Goal: Check status: Check status

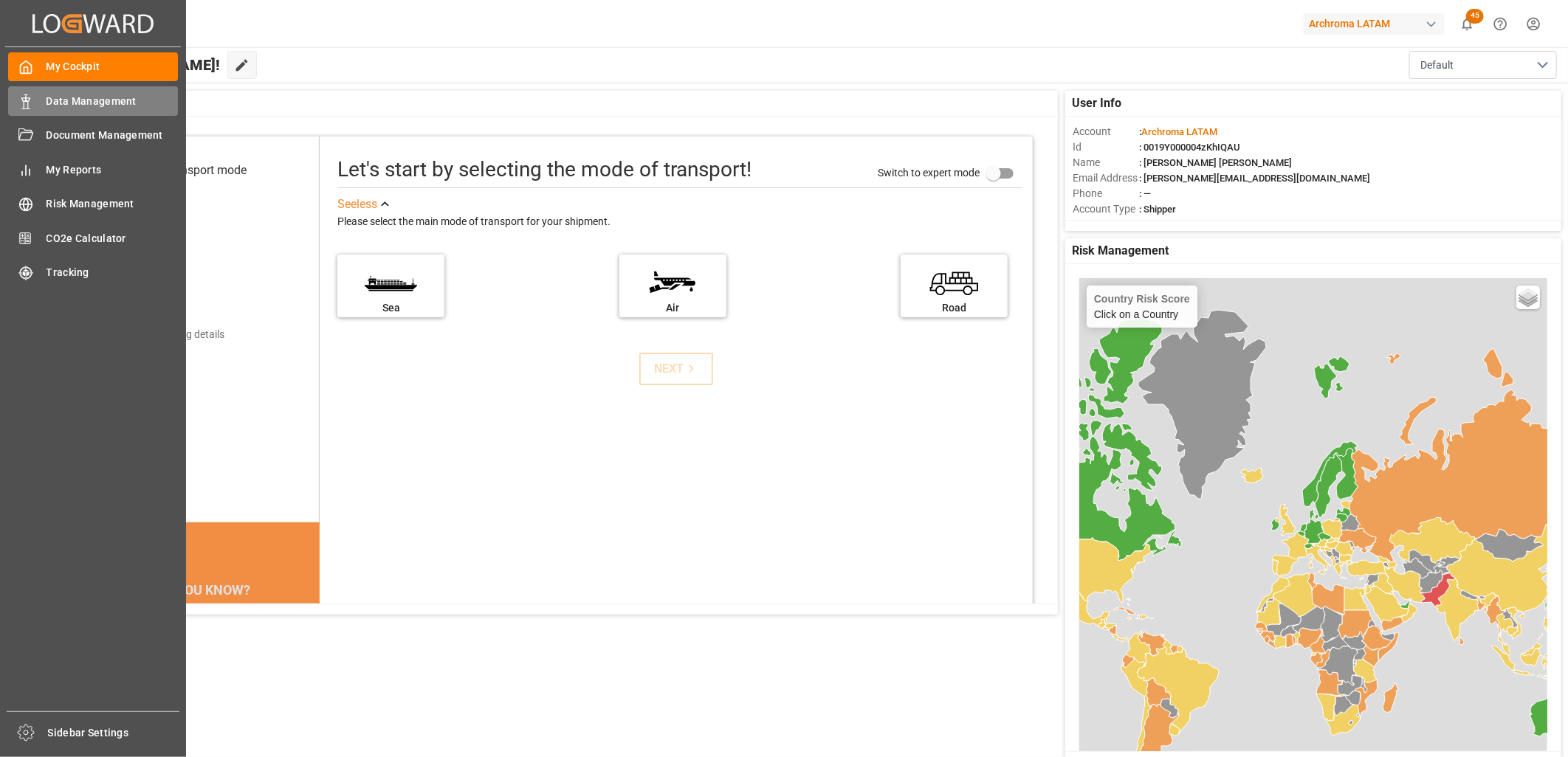
click at [75, 96] on span "Data Management" at bounding box center [112, 101] width 132 height 16
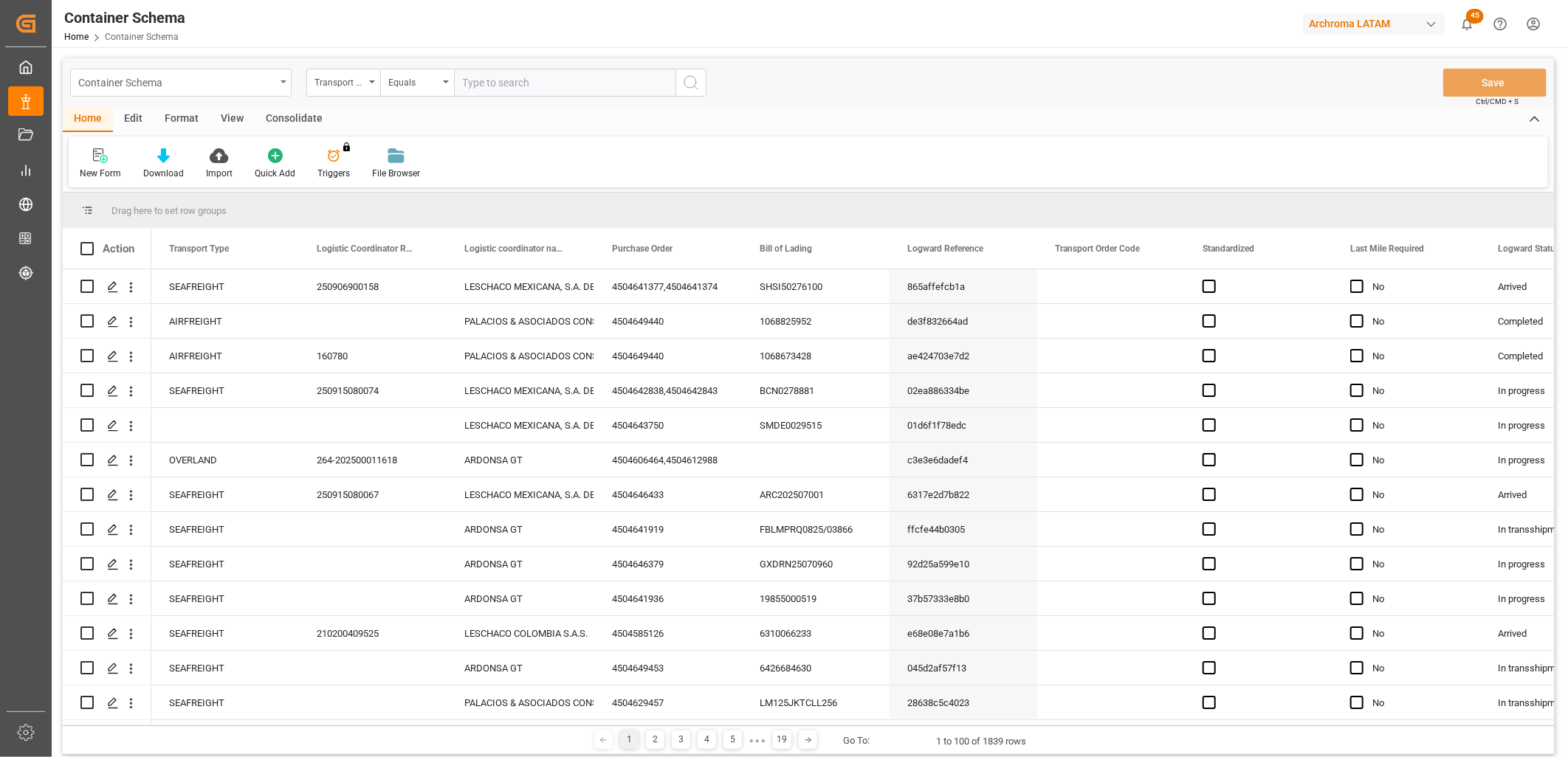
click at [278, 85] on div "Container Schema" at bounding box center [180, 83] width 222 height 28
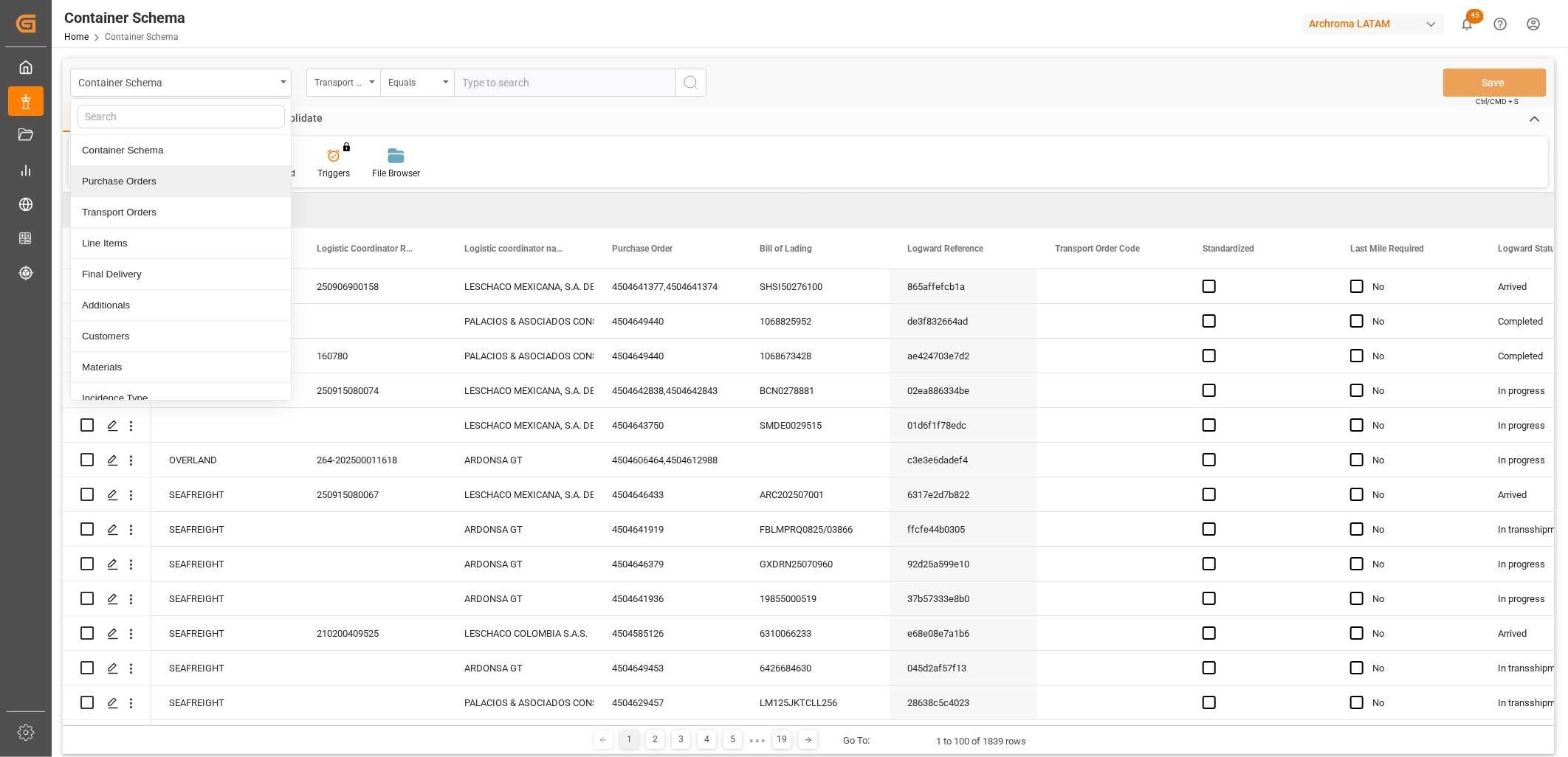
click at [143, 181] on div "Purchase Orders" at bounding box center [180, 181] width 220 height 31
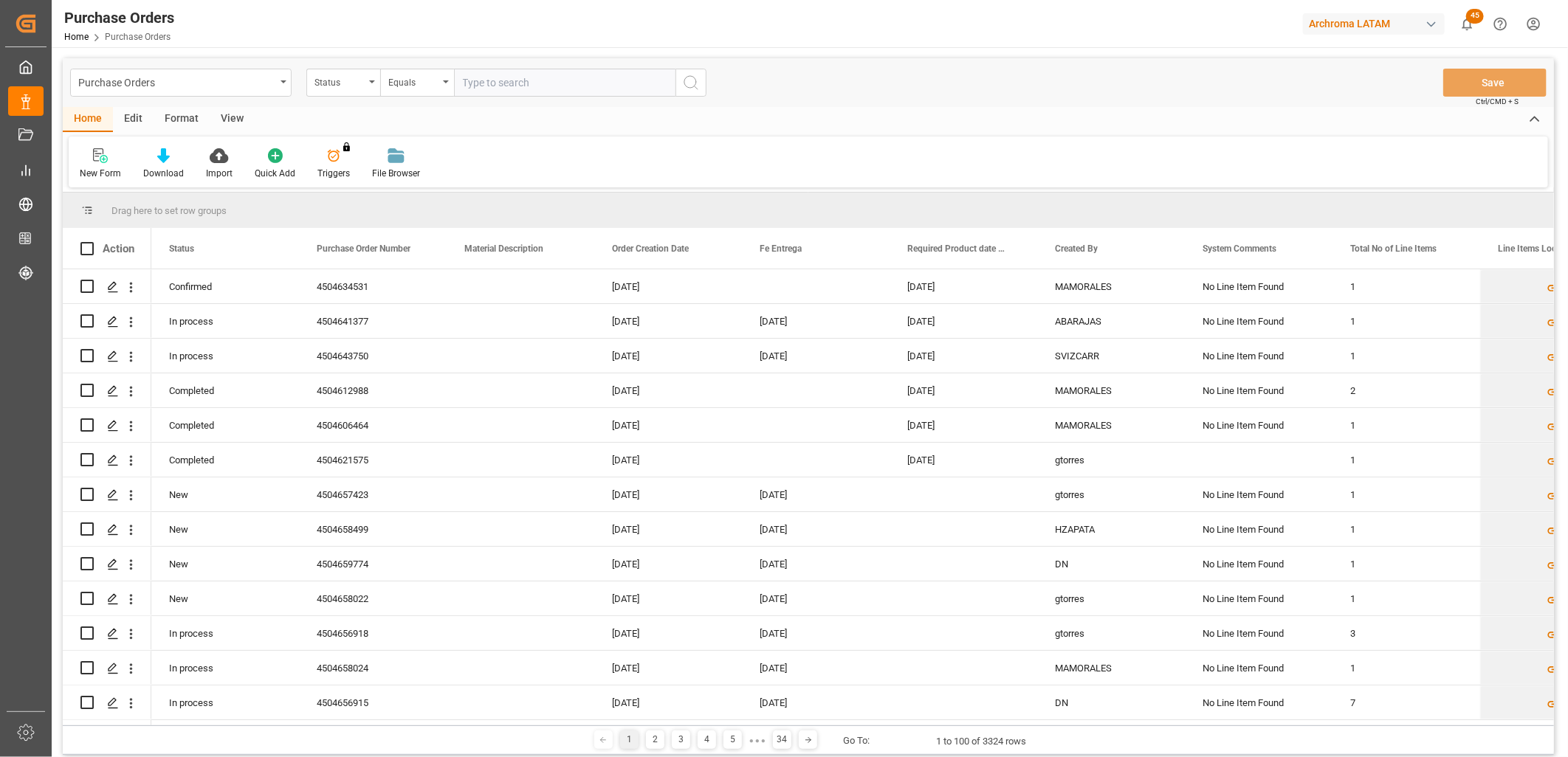
drag, startPoint x: 395, startPoint y: 720, endPoint x: 438, endPoint y: 731, distance: 44.4
click at [438, 731] on div "Drag here to set row groups Drag here to set column labels Action Status Purcha…" at bounding box center [808, 474] width 1491 height 563
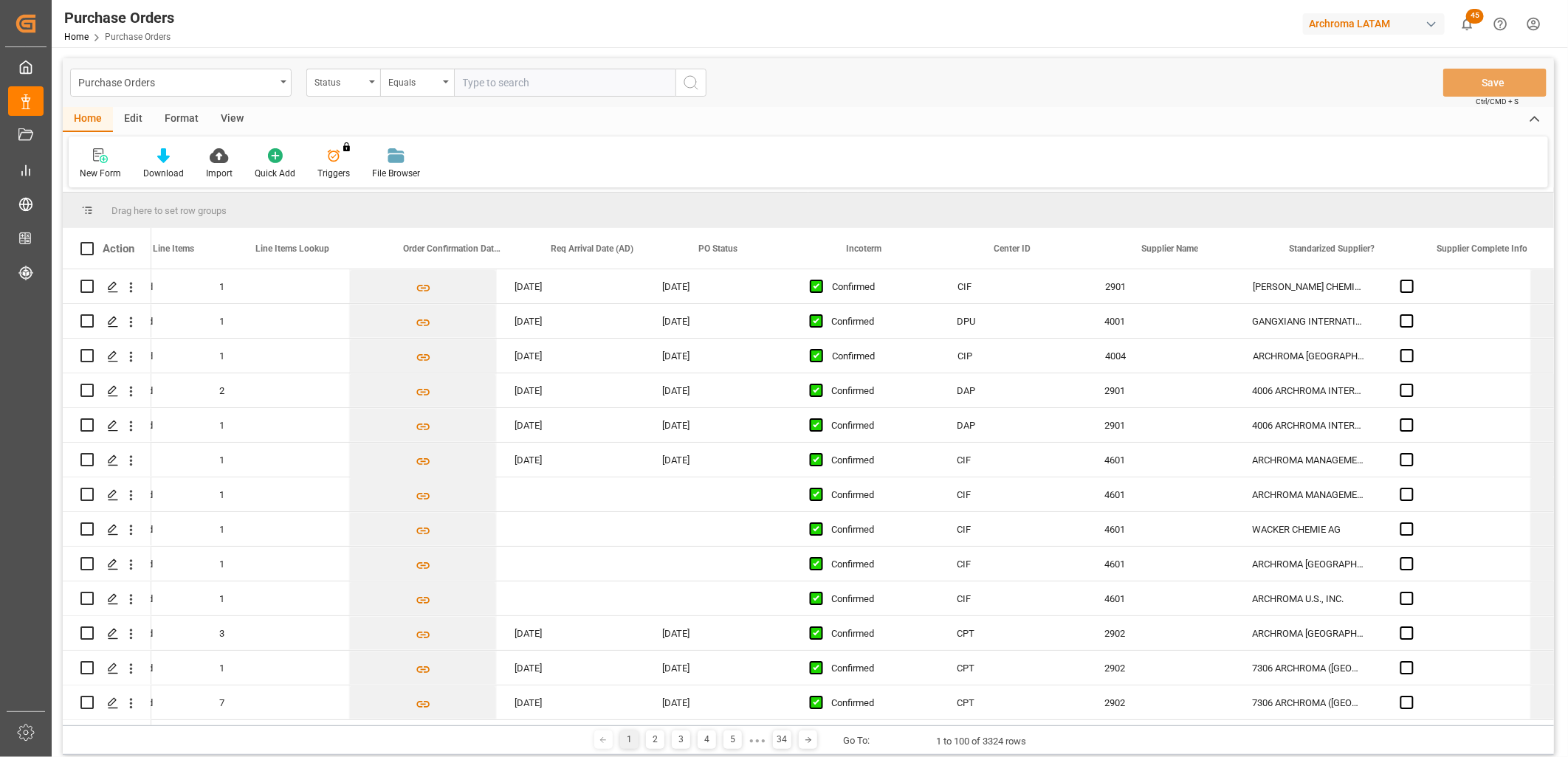
scroll to position [0, 1257]
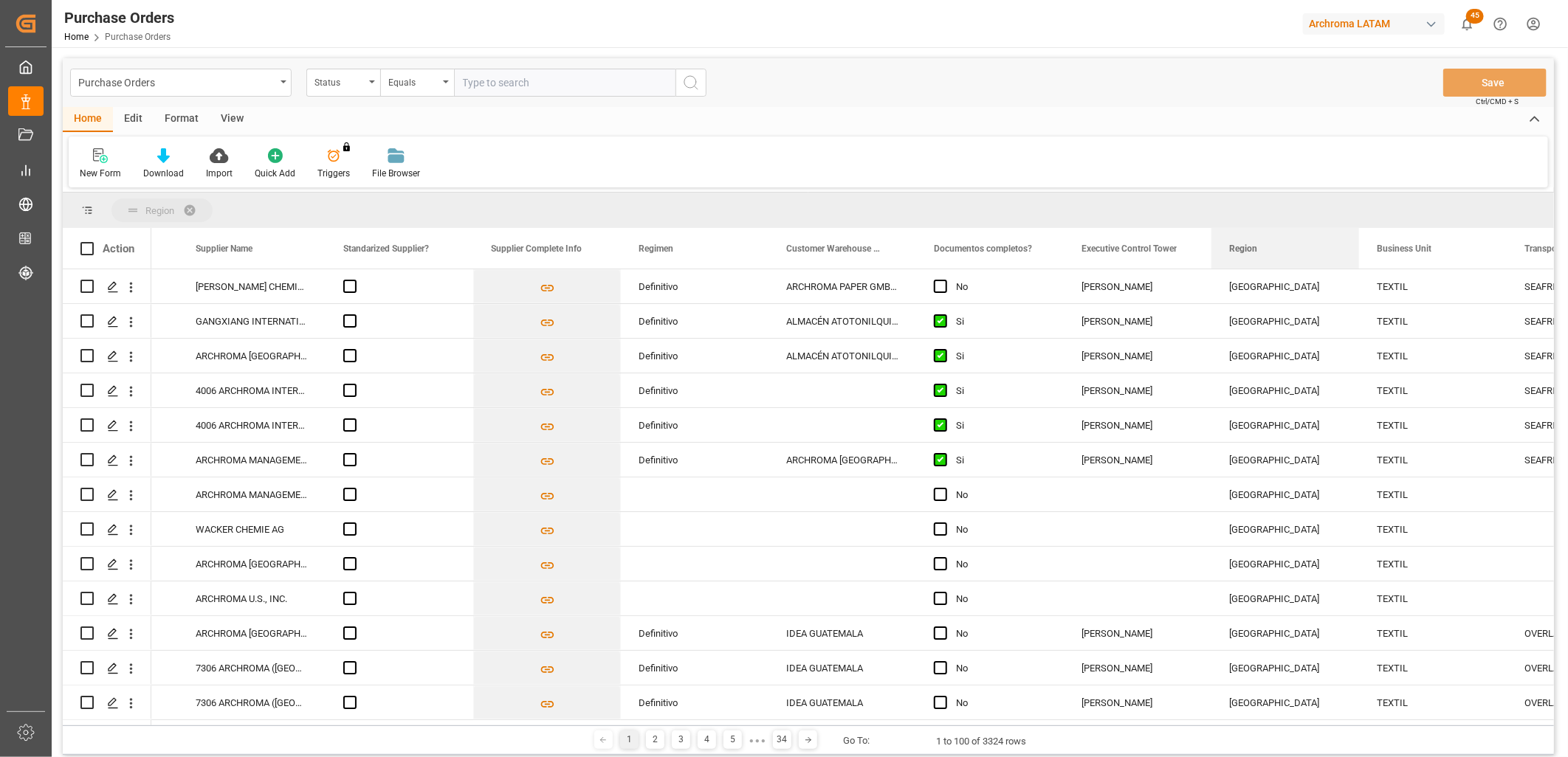
drag, startPoint x: 1245, startPoint y: 247, endPoint x: 1218, endPoint y: 214, distance: 42.6
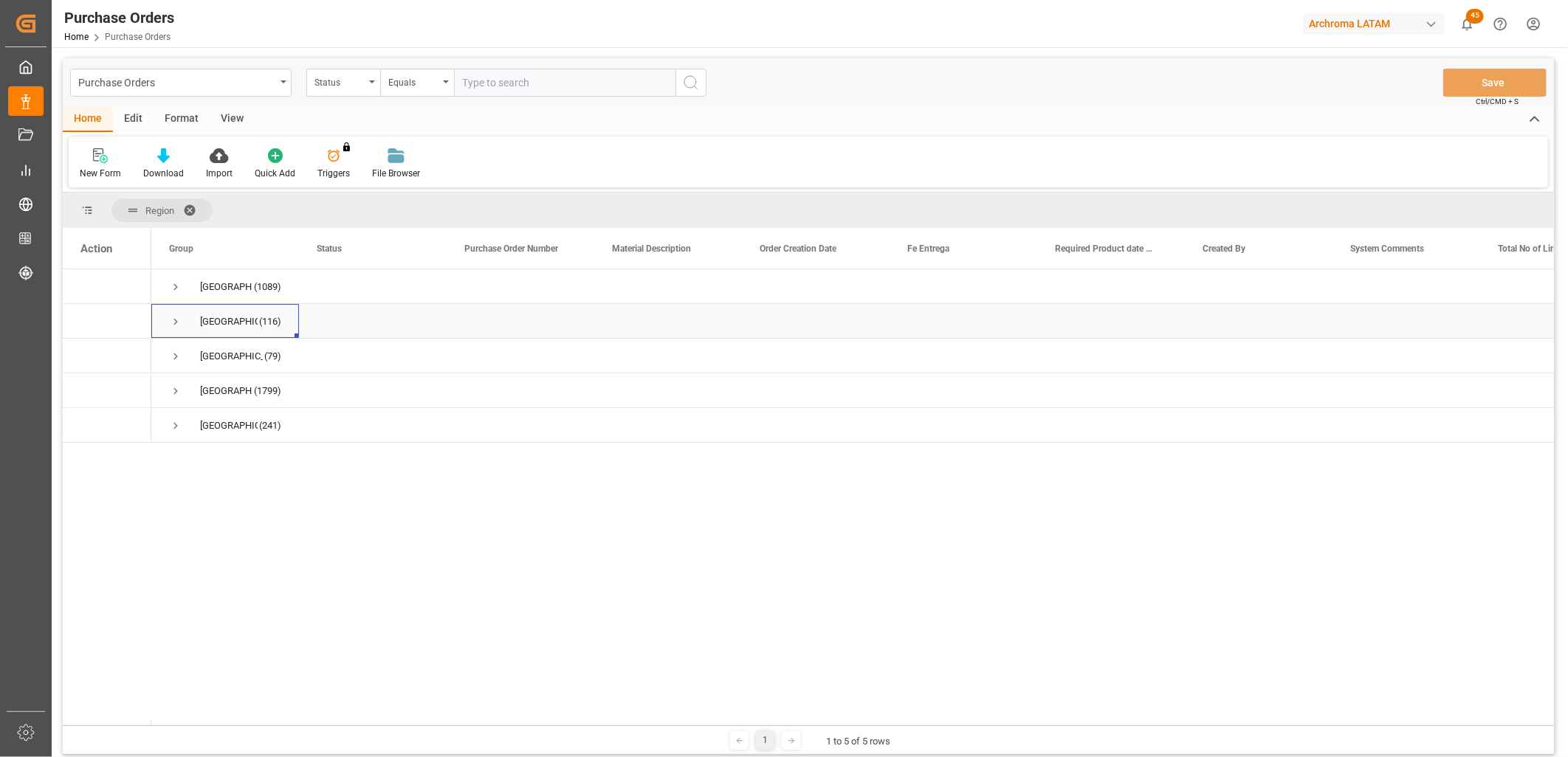
click at [175, 323] on span "Press SPACE to select this row." at bounding box center [176, 322] width 13 height 13
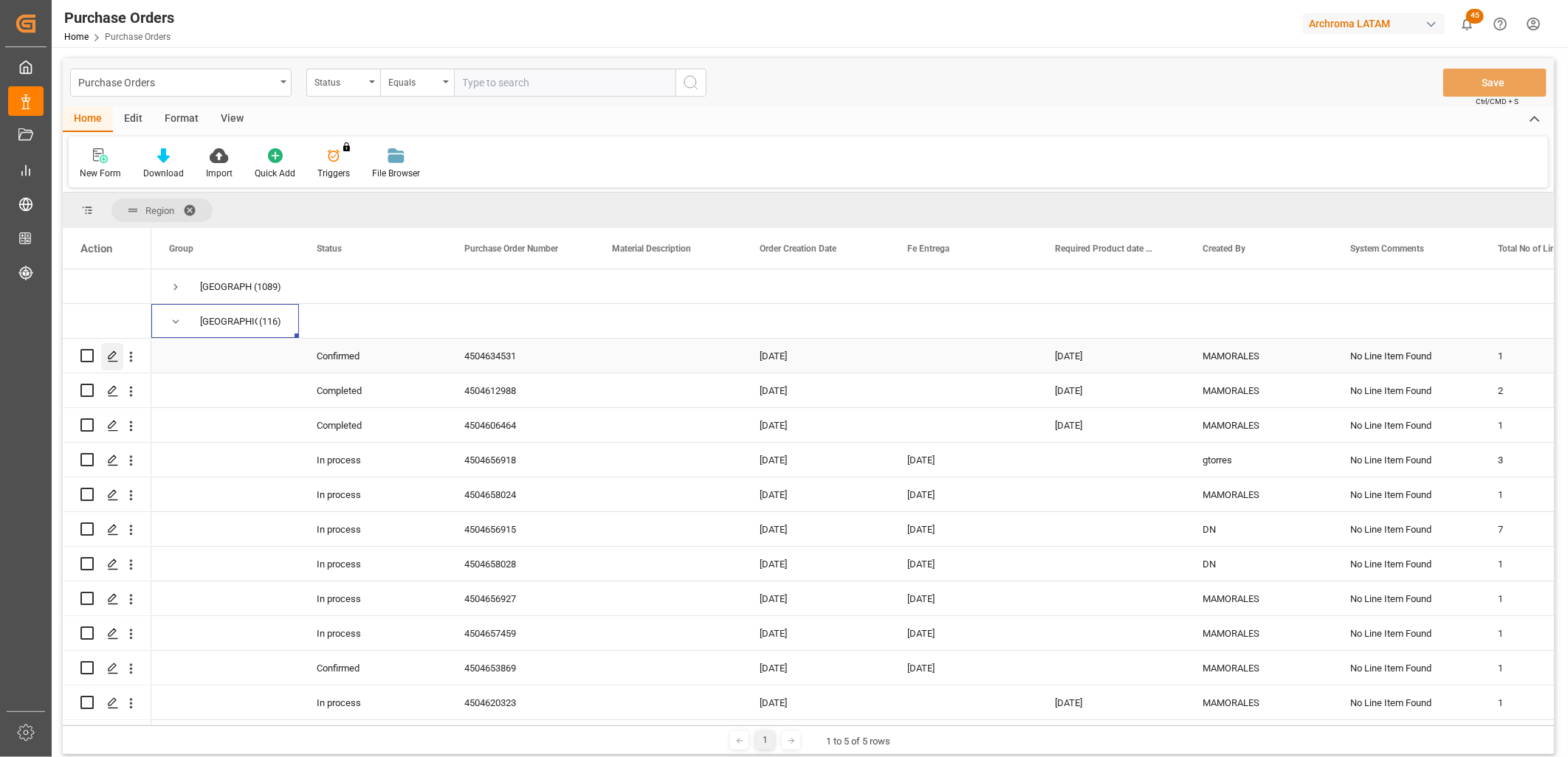
click at [110, 357] on icon "Press SPACE to select this row." at bounding box center [113, 356] width 12 height 12
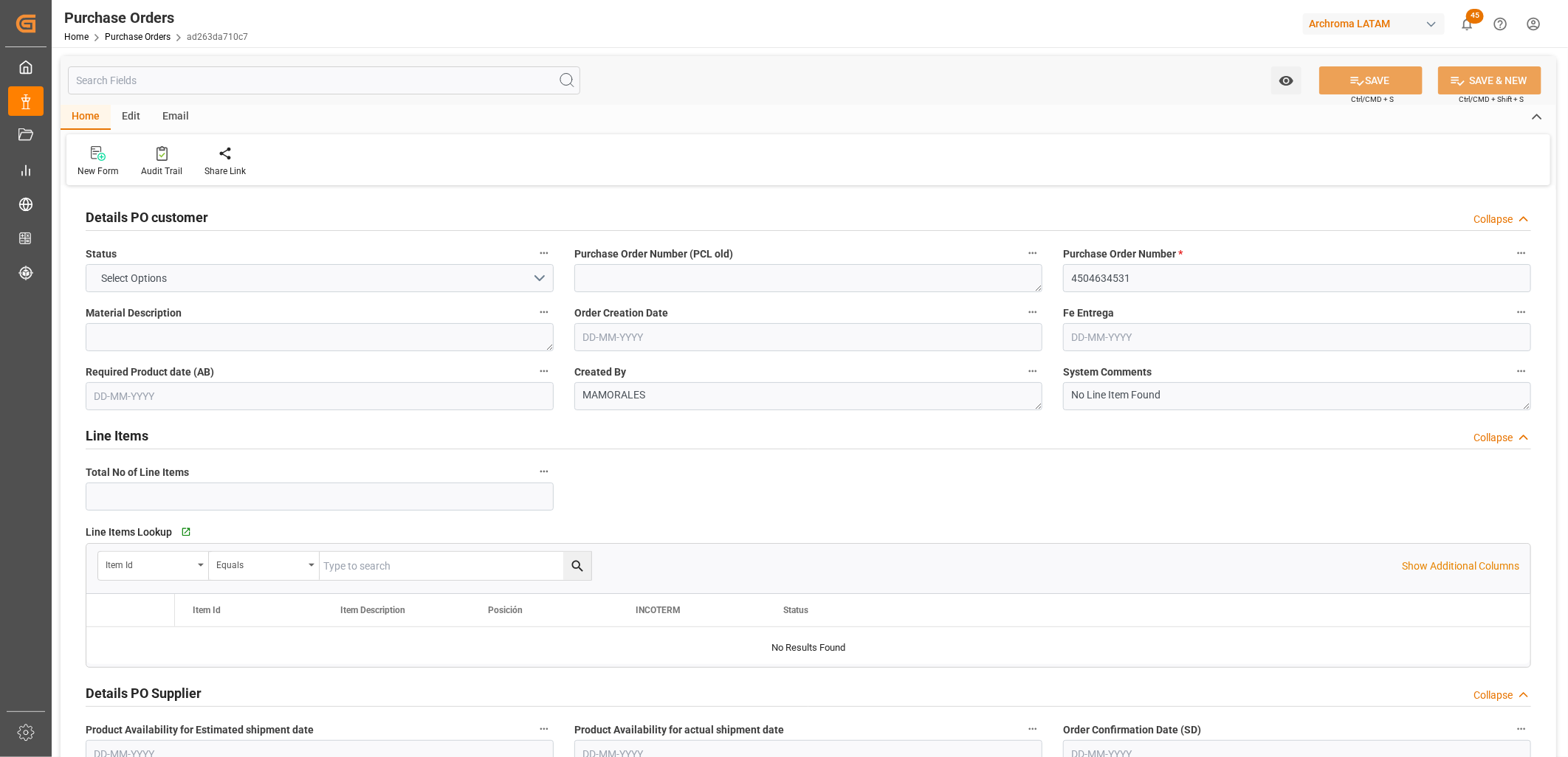
type input "1"
type input "[DATE]"
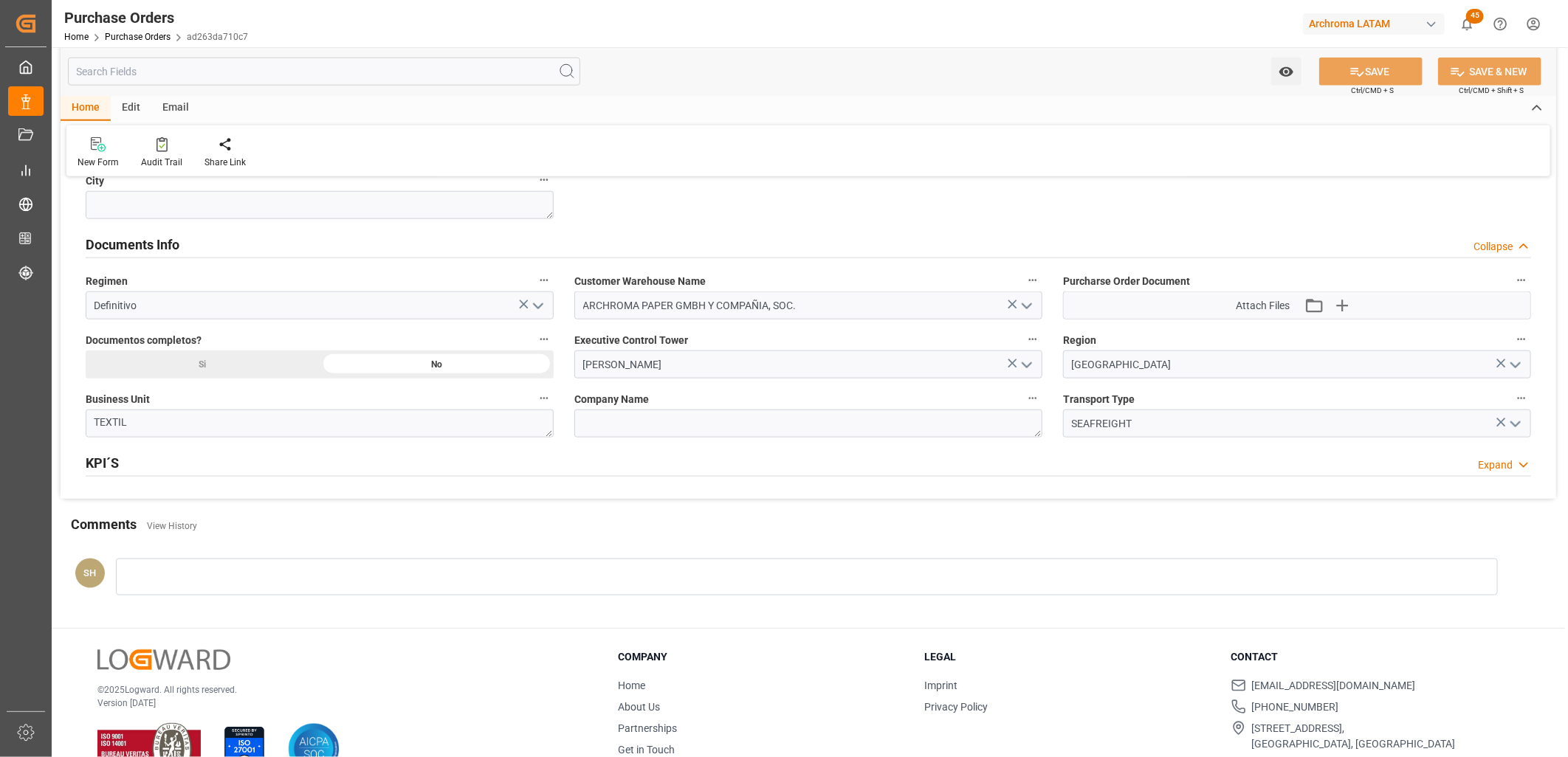
click at [1028, 303] on icon "open menu" at bounding box center [1026, 305] width 17 height 17
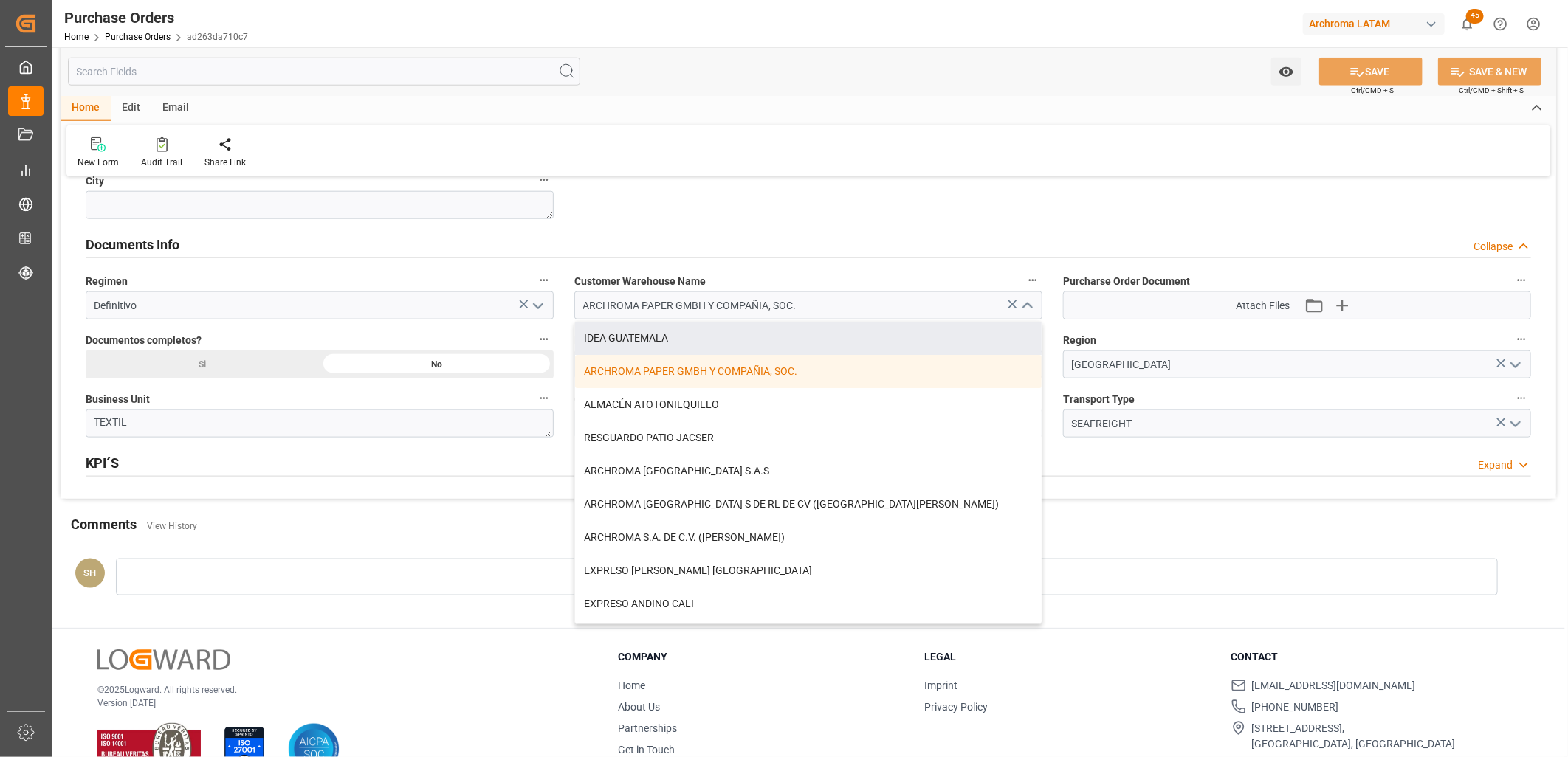
click at [1006, 276] on label "Customer Warehouse Name" at bounding box center [808, 281] width 468 height 21
click at [1023, 276] on button "Customer Warehouse Name" at bounding box center [1032, 280] width 19 height 19
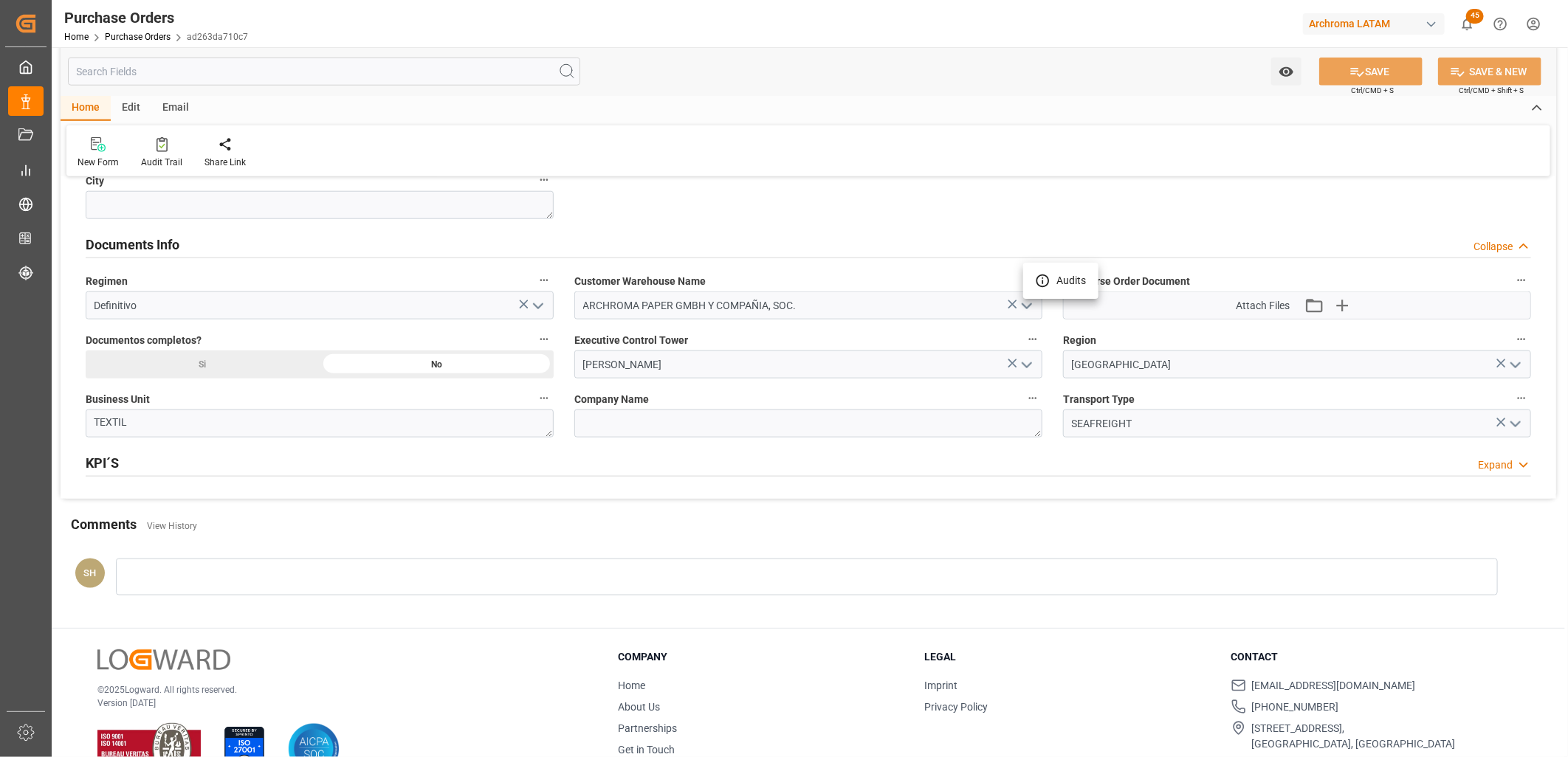
click at [144, 37] on div at bounding box center [784, 378] width 1568 height 757
click at [144, 39] on link "Purchase Orders" at bounding box center [137, 37] width 66 height 10
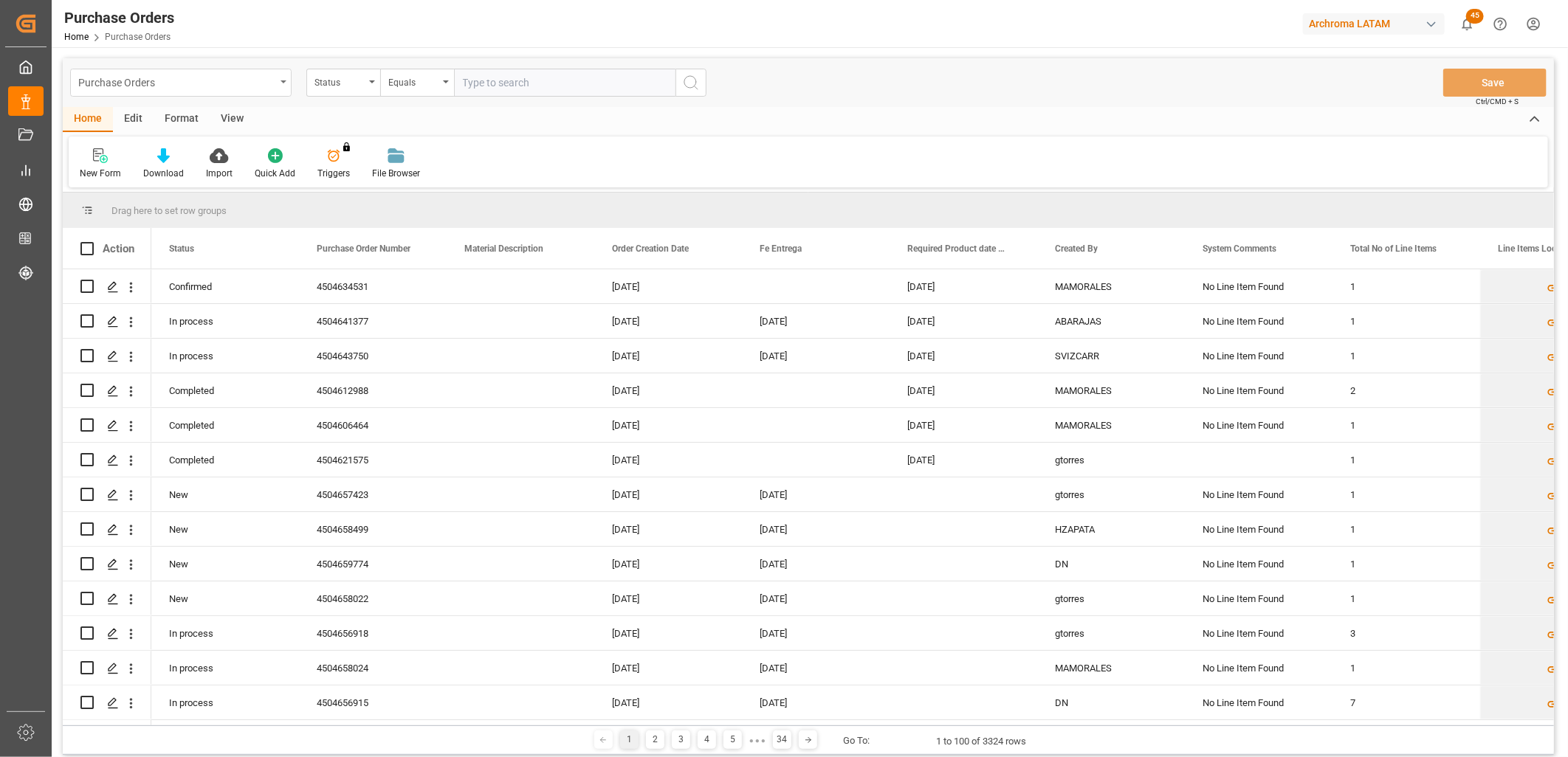
click at [281, 85] on div "Purchase Orders" at bounding box center [180, 83] width 222 height 28
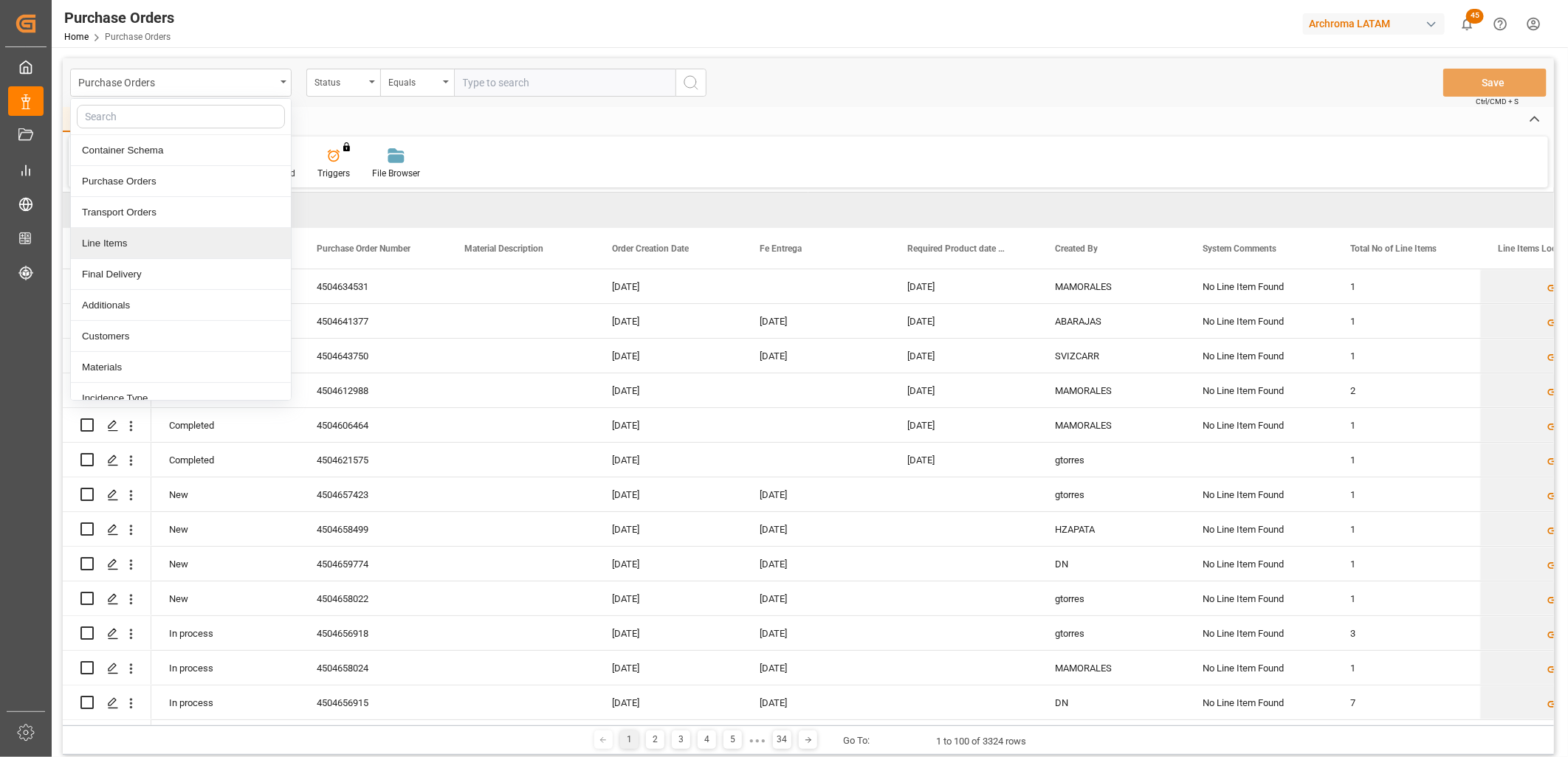
click at [149, 244] on div "Line Items" at bounding box center [180, 243] width 220 height 31
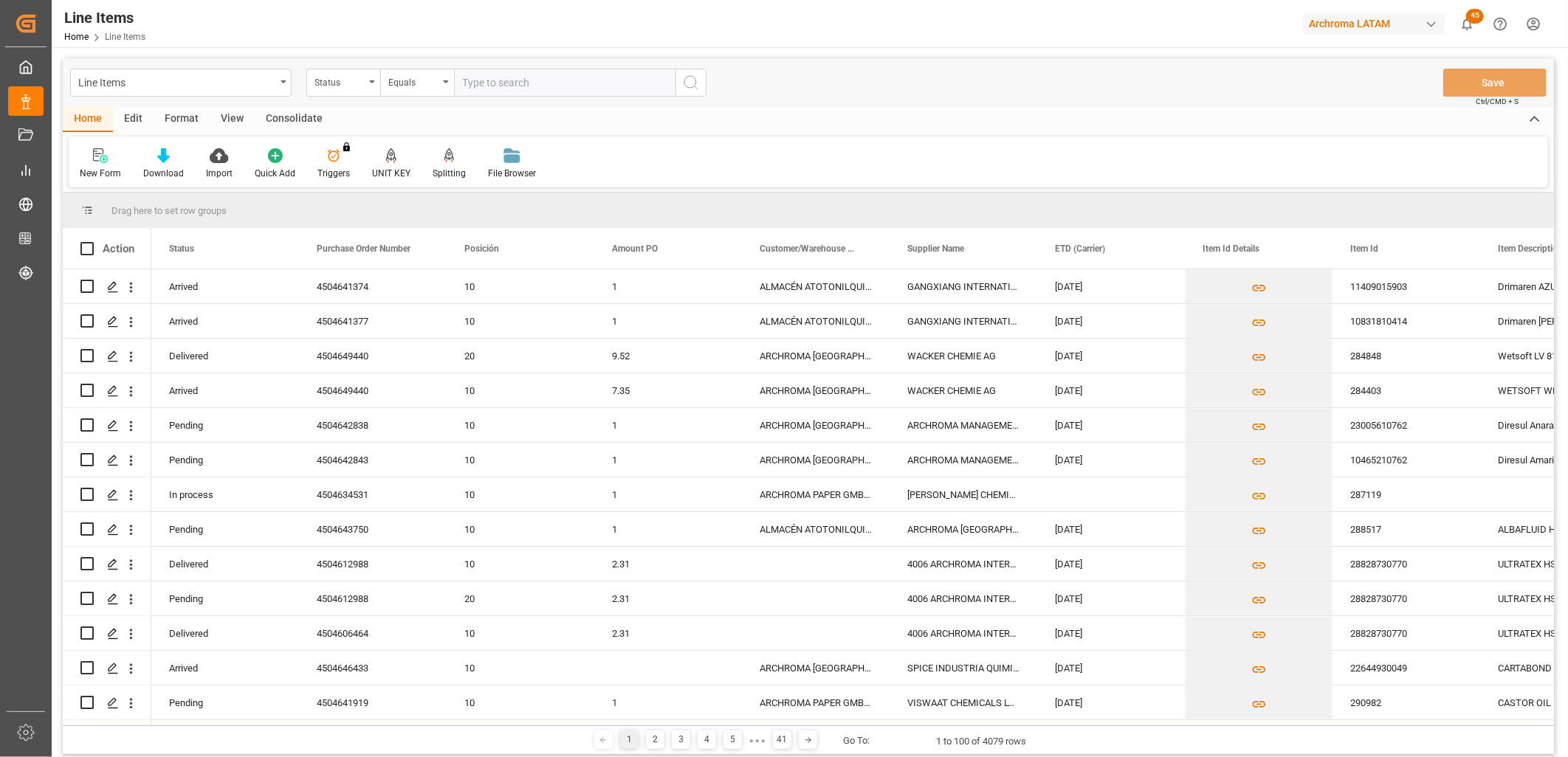
click at [129, 256] on div "Action" at bounding box center [107, 248] width 89 height 41
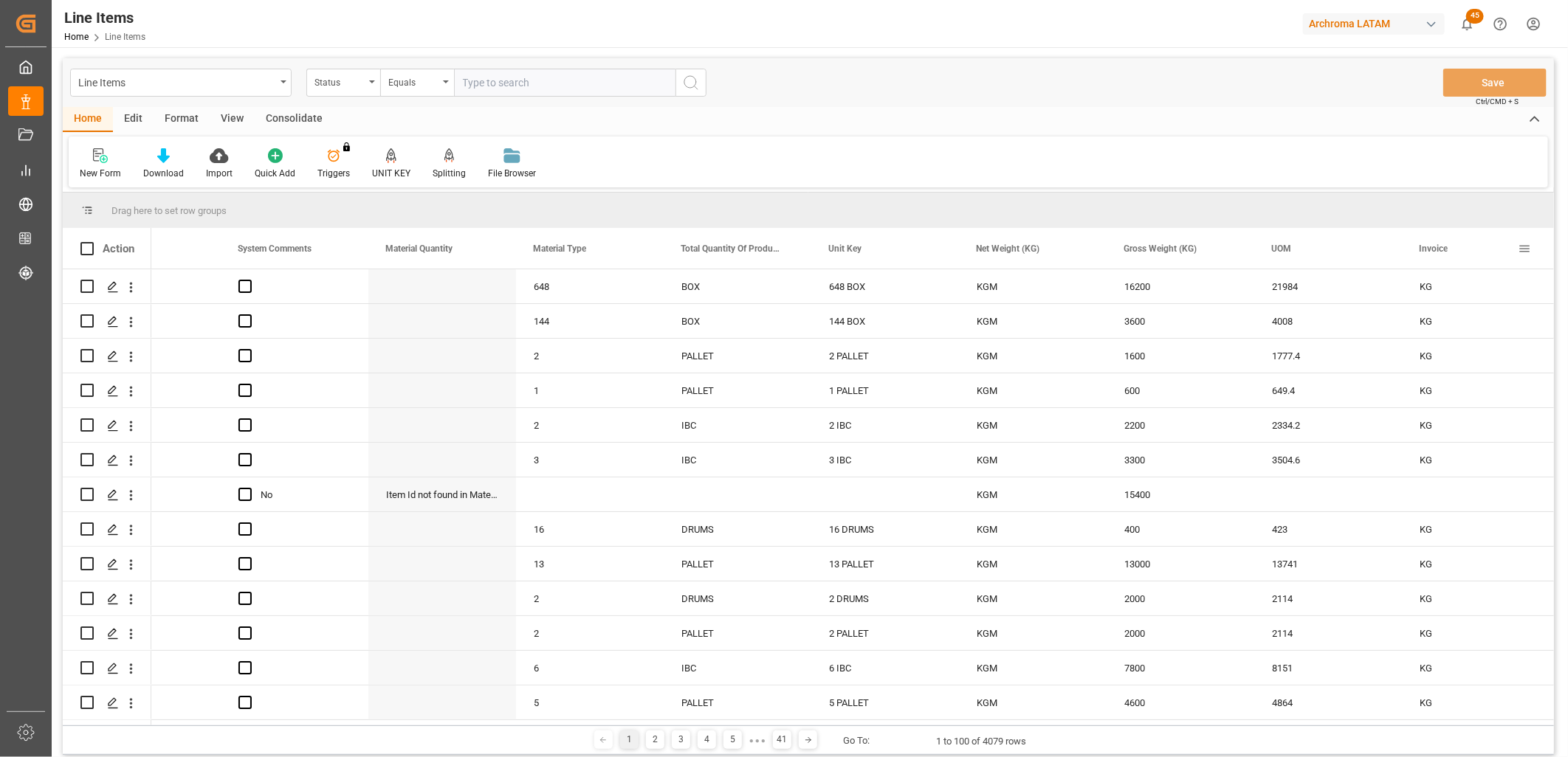
scroll to position [0, 1997]
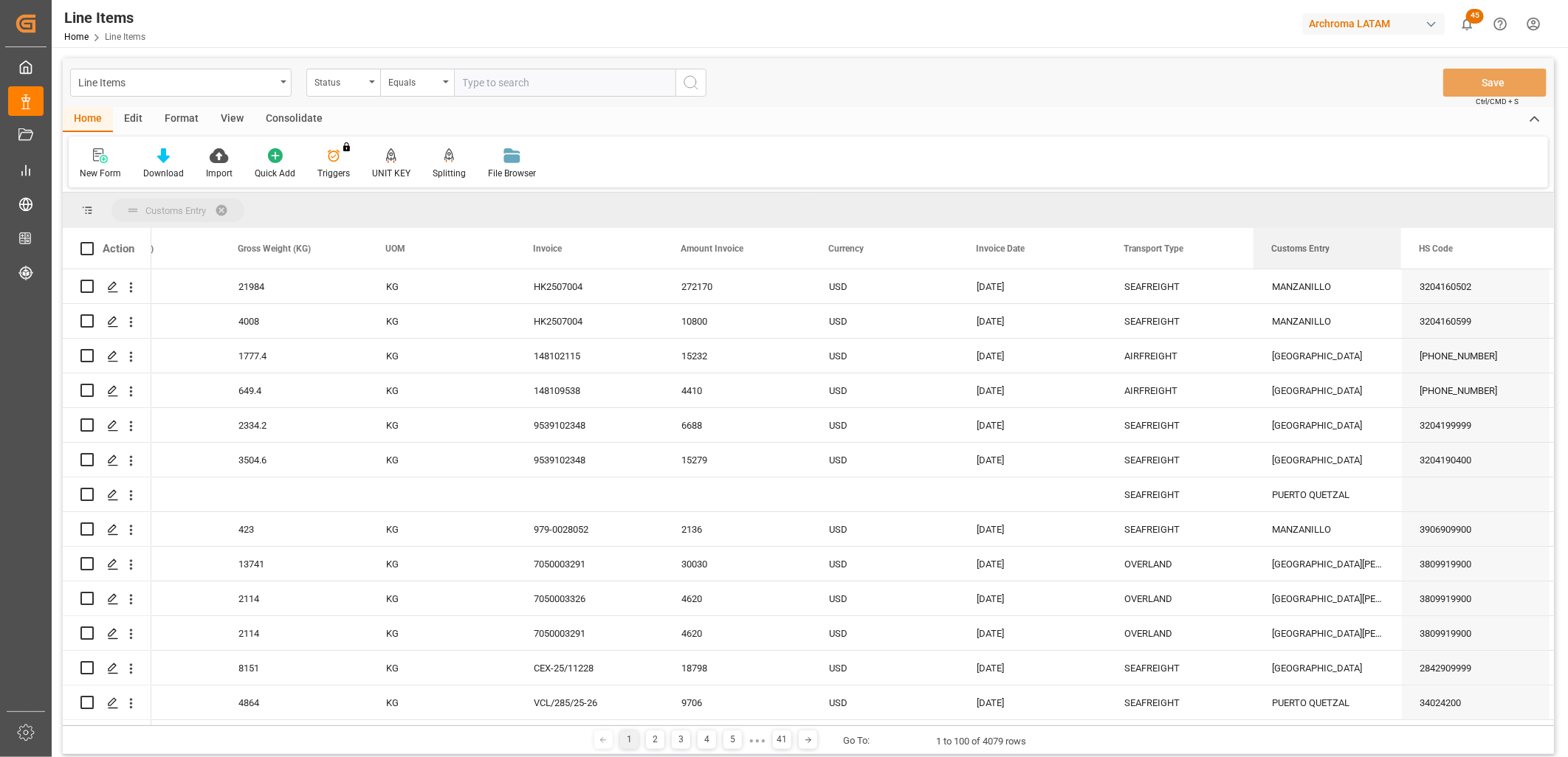
drag, startPoint x: 1304, startPoint y: 250, endPoint x: 1252, endPoint y: 218, distance: 61.1
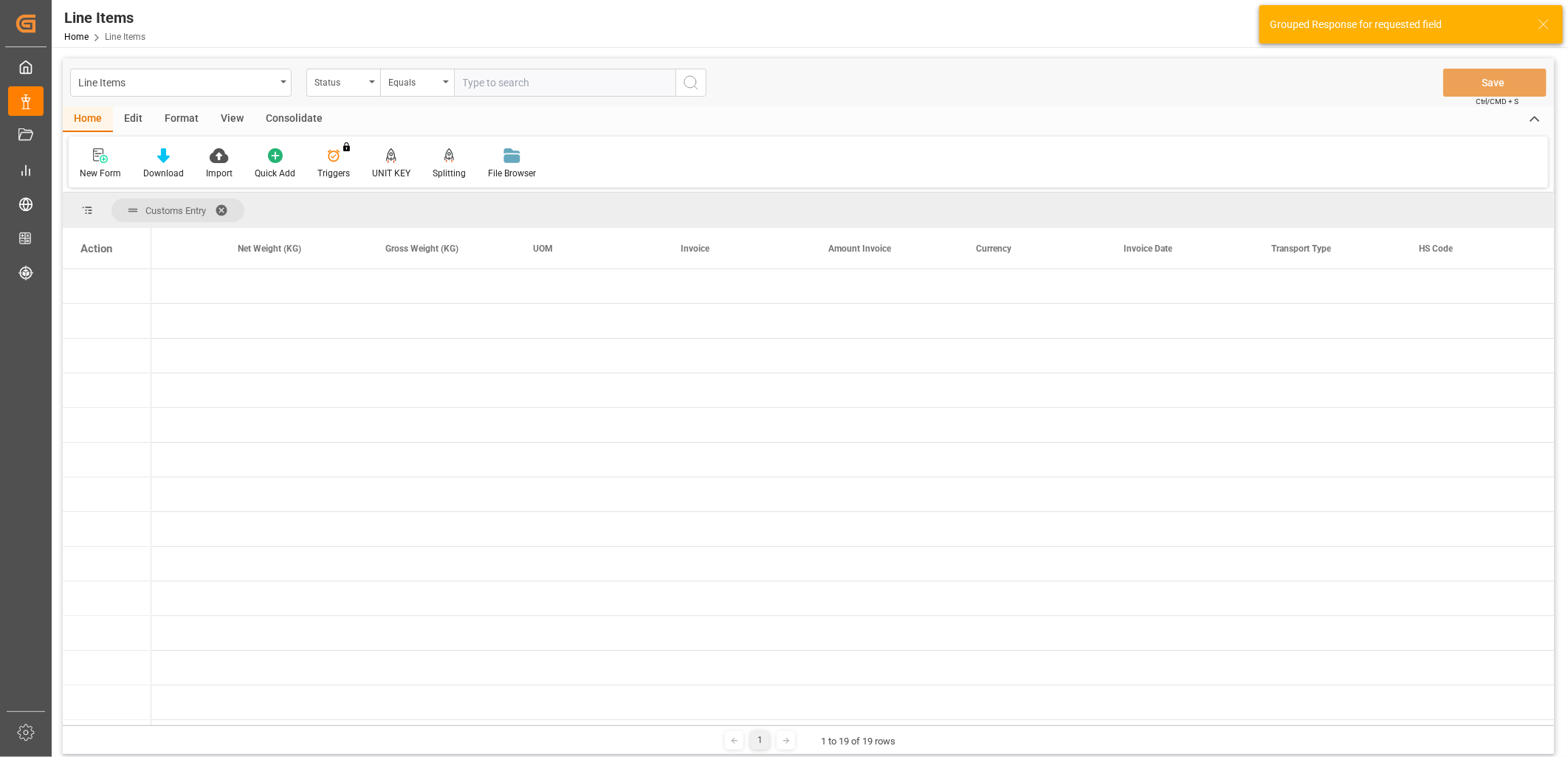
click at [115, 249] on div "Action" at bounding box center [107, 248] width 89 height 41
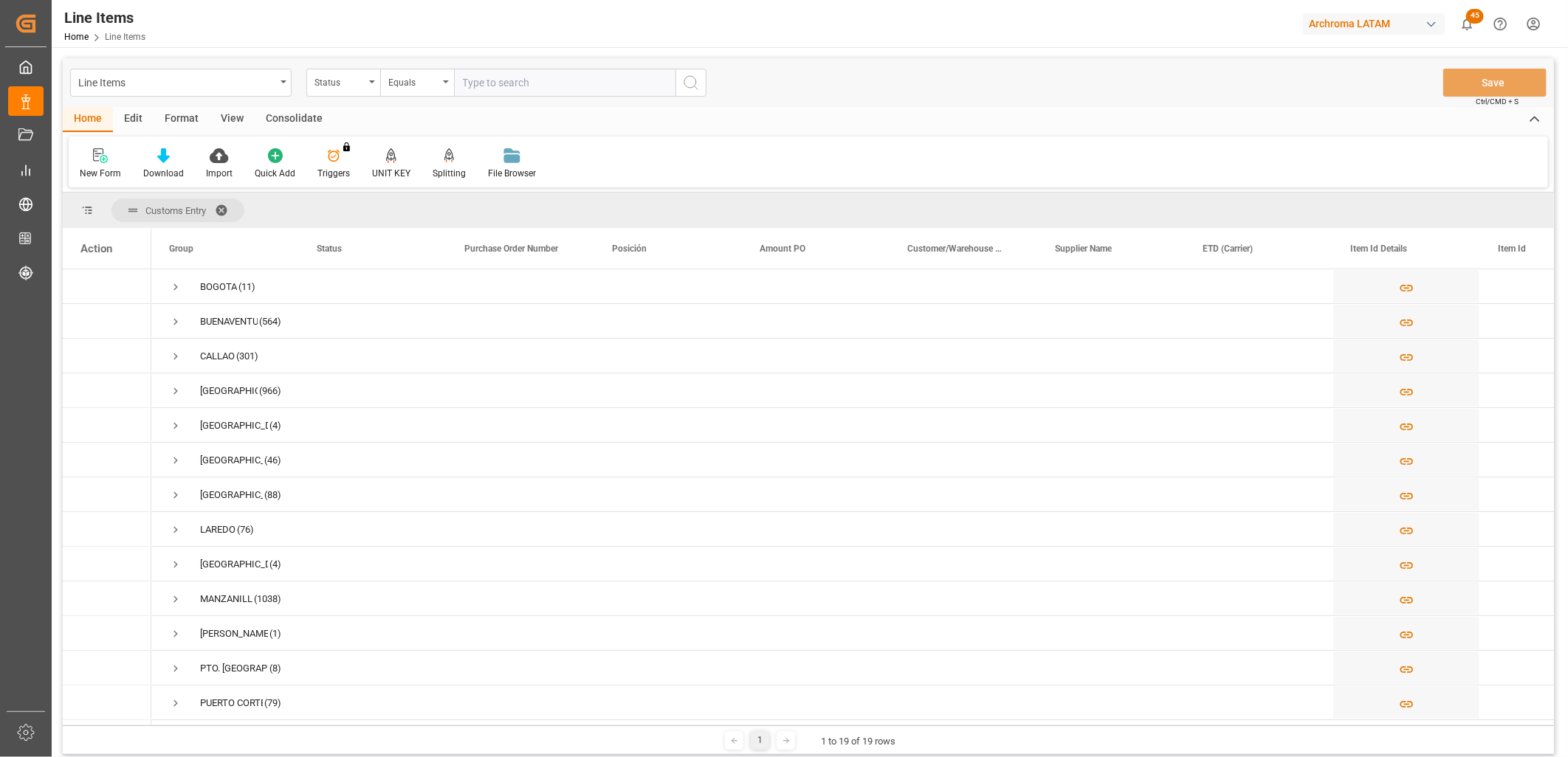
click at [223, 208] on span at bounding box center [227, 210] width 23 height 13
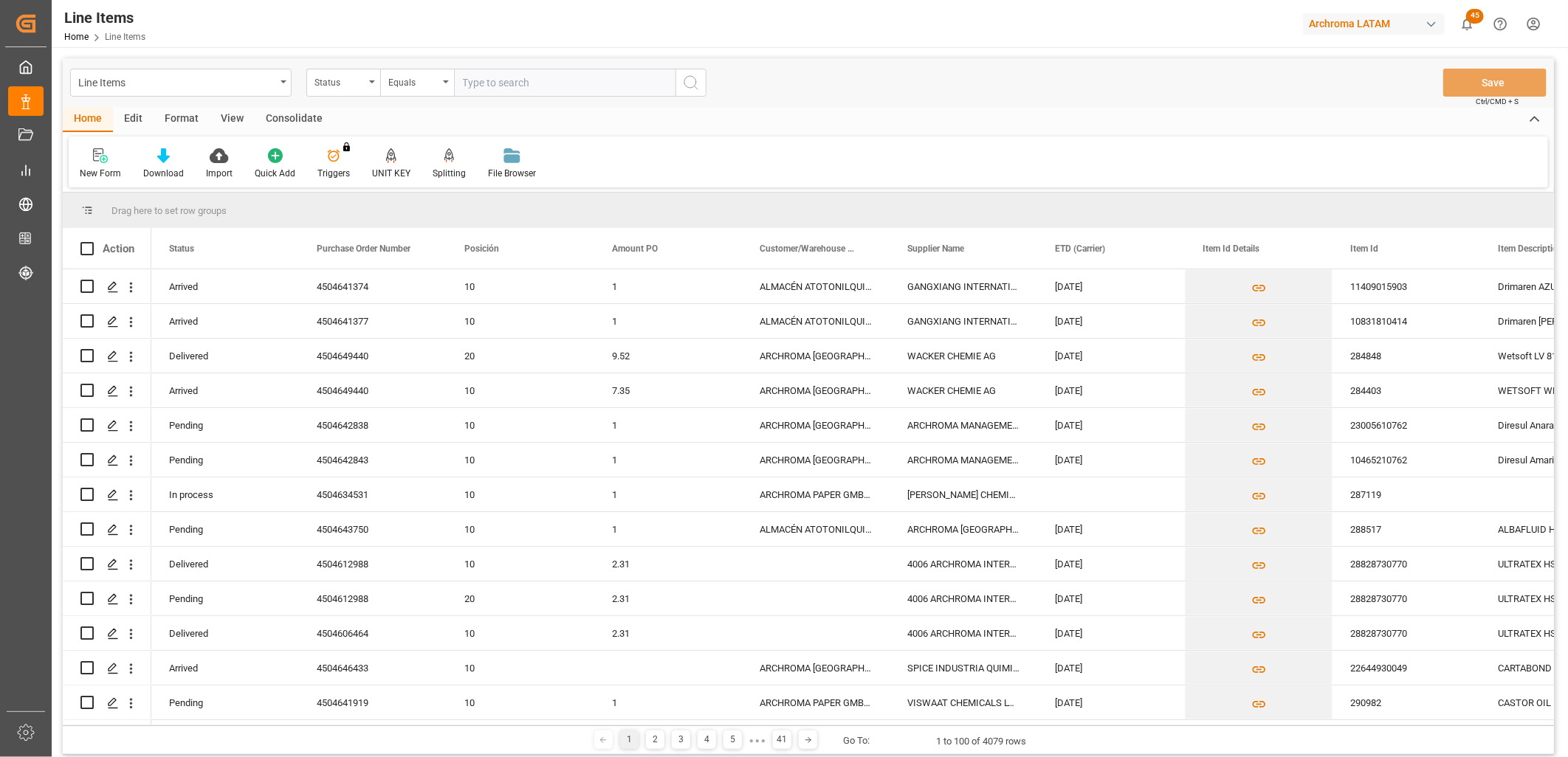
click at [116, 255] on div "Action" at bounding box center [107, 248] width 89 height 41
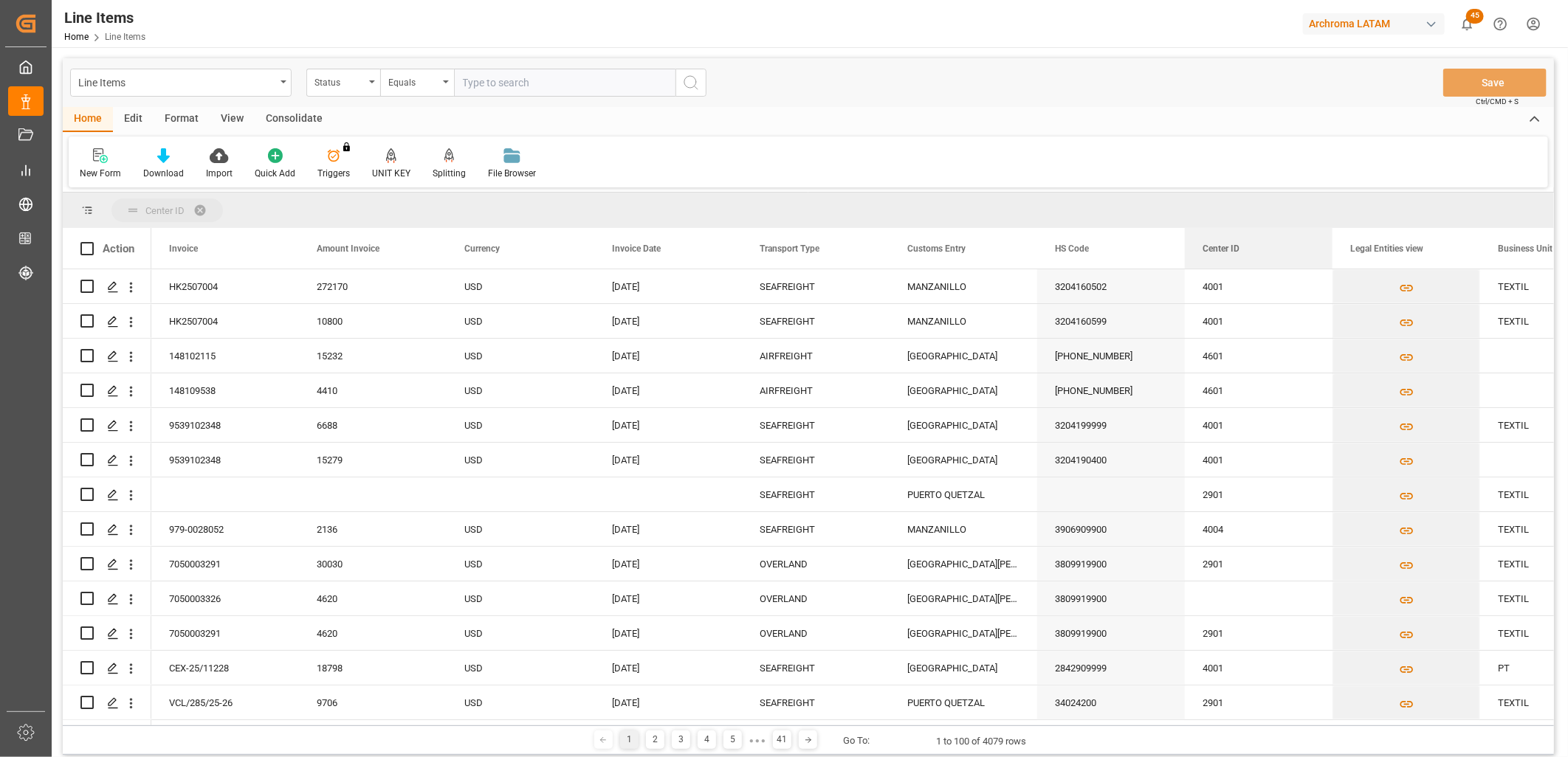
drag, startPoint x: 1231, startPoint y: 247, endPoint x: 1199, endPoint y: 222, distance: 40.6
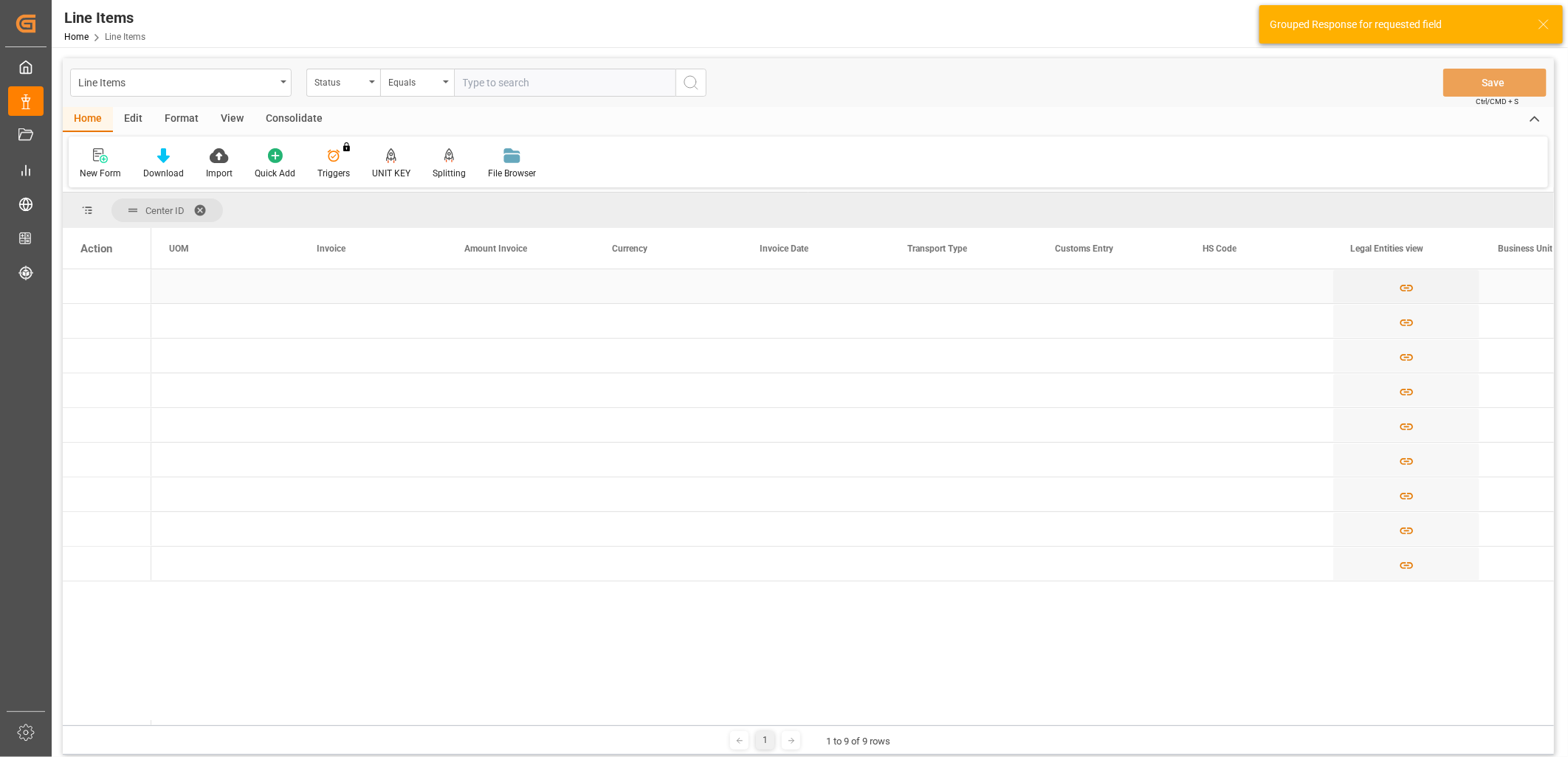
click at [109, 291] on div "Press SPACE to select this row." at bounding box center [107, 286] width 89 height 34
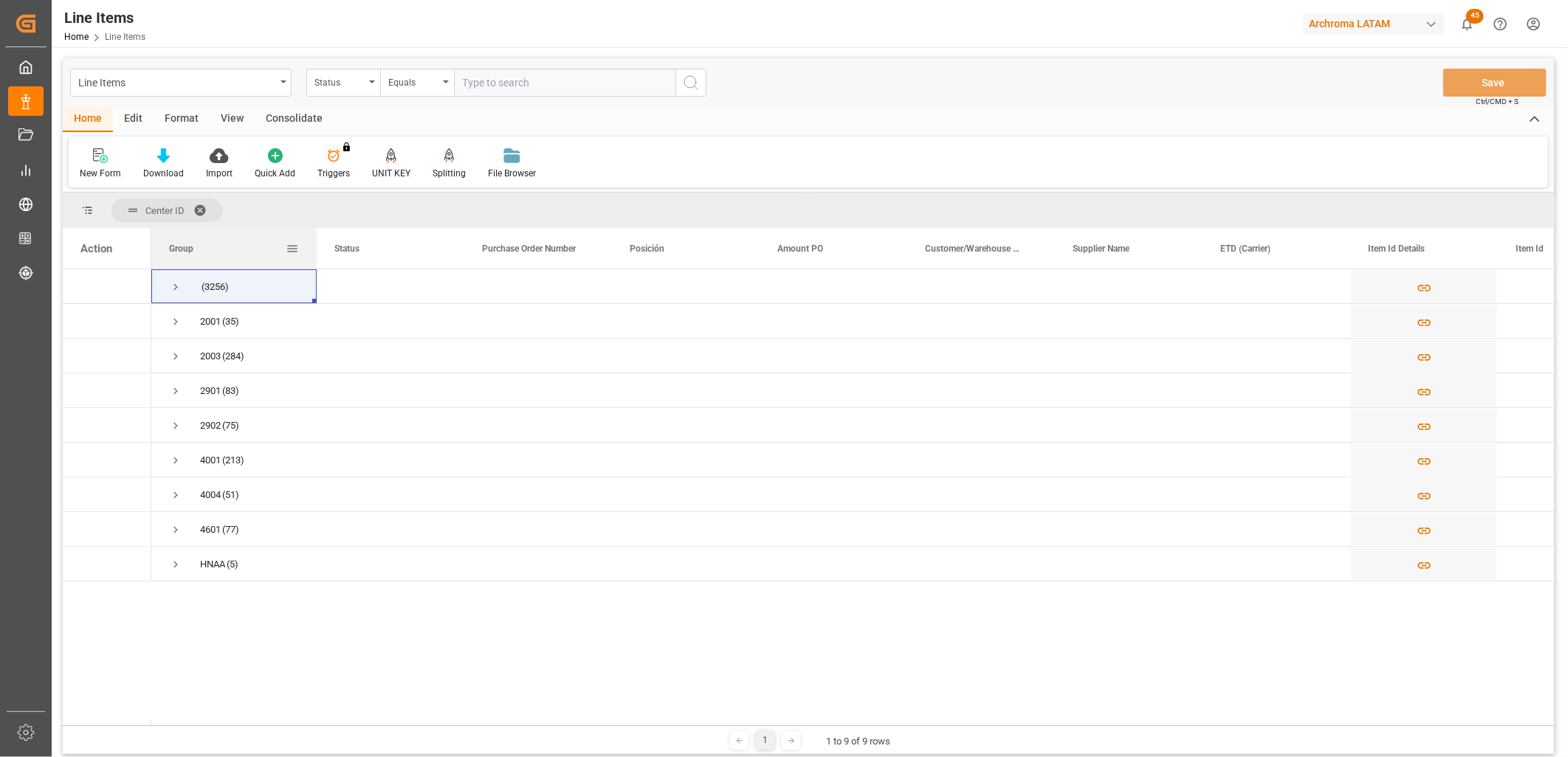
drag, startPoint x: 298, startPoint y: 252, endPoint x: 316, endPoint y: 251, distance: 18.0
click at [316, 251] on div at bounding box center [316, 248] width 6 height 41
click at [175, 394] on span "Press SPACE to select this row." at bounding box center [176, 391] width 13 height 13
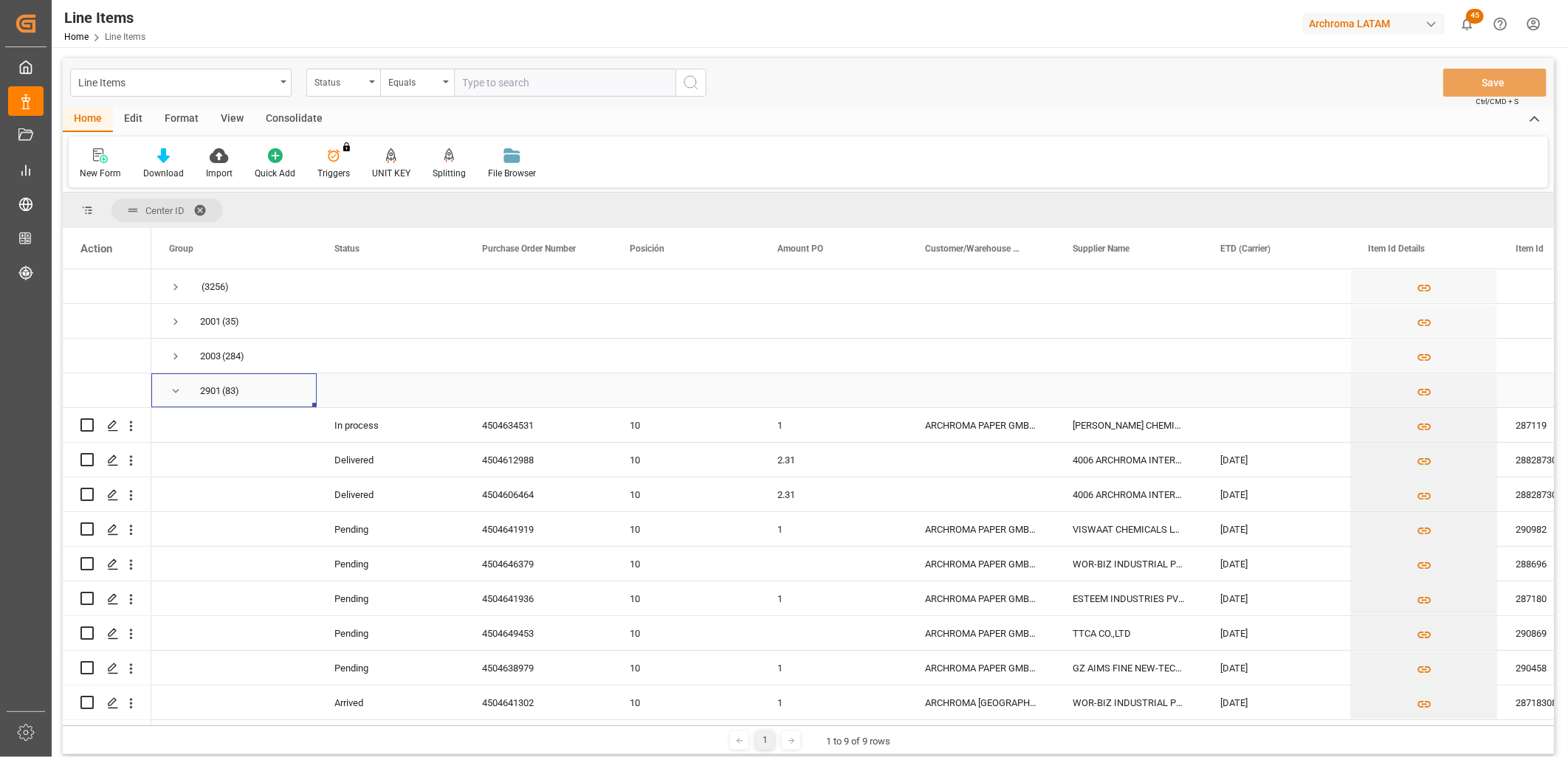
click at [176, 387] on span "Press SPACE to select this row." at bounding box center [176, 391] width 13 height 13
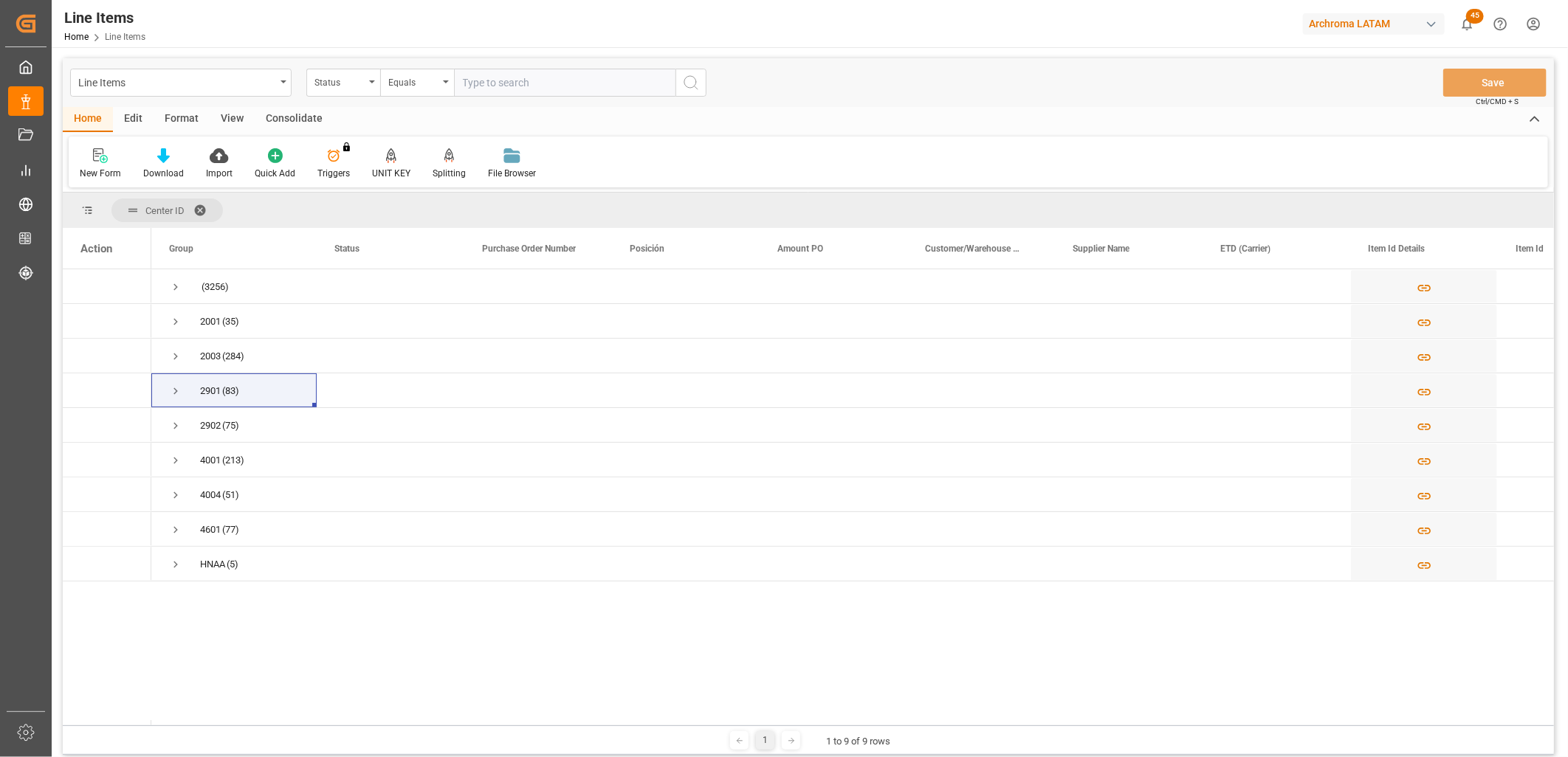
click at [90, 252] on div "Action" at bounding box center [96, 249] width 32 height 13
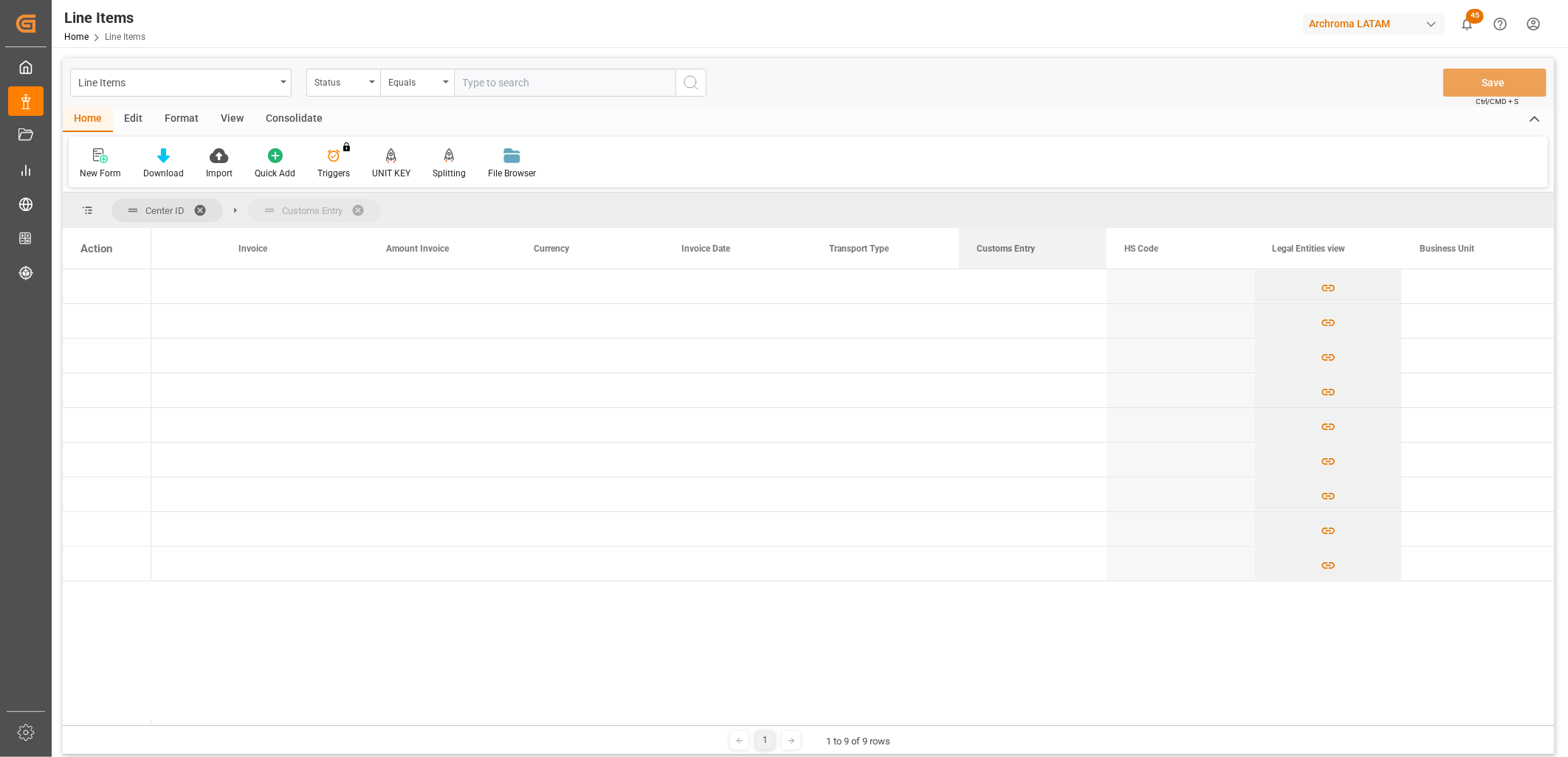
drag, startPoint x: 1000, startPoint y: 250, endPoint x: 982, endPoint y: 212, distance: 42.0
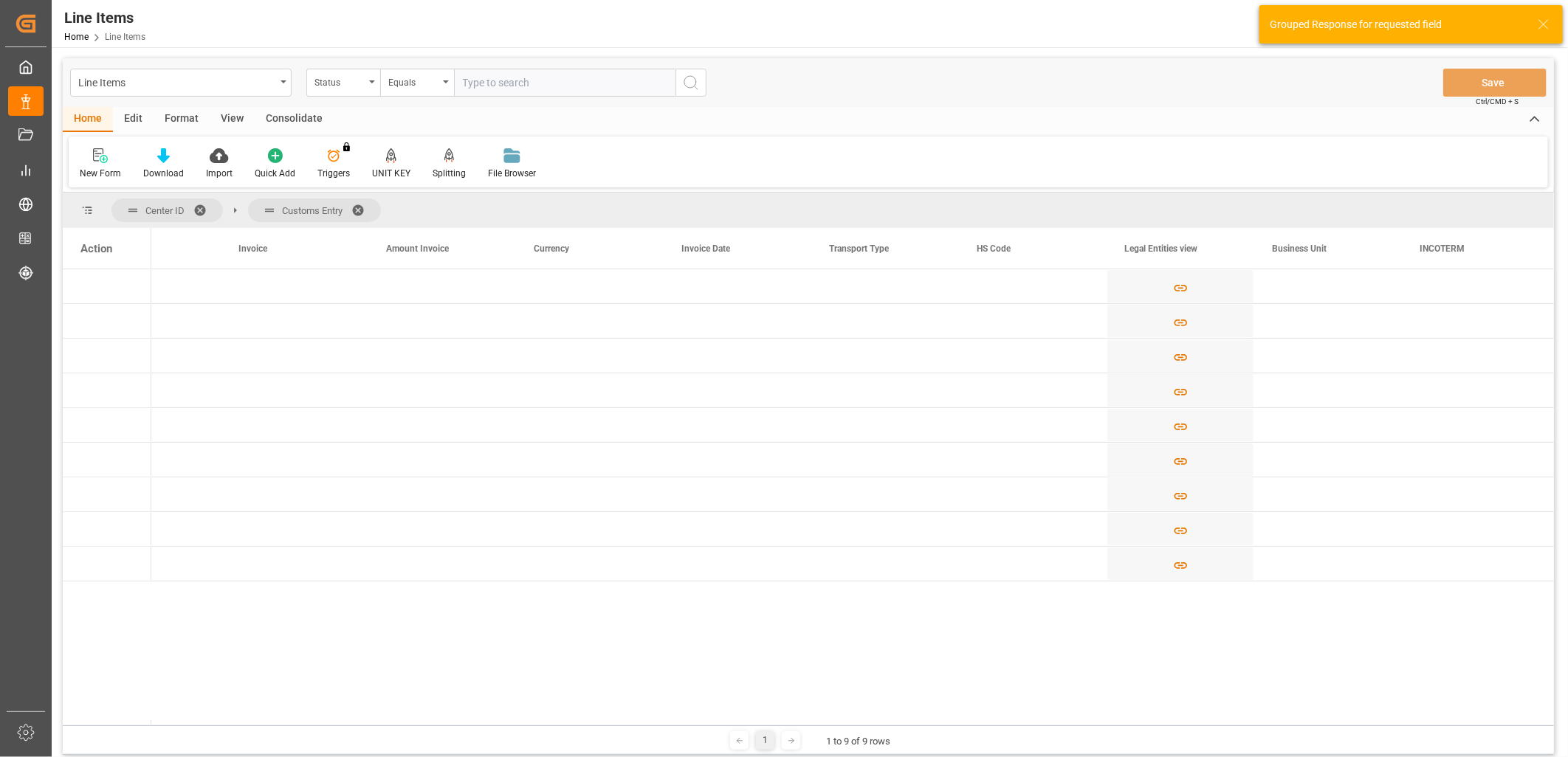
click at [134, 251] on div "Action" at bounding box center [107, 248] width 89 height 41
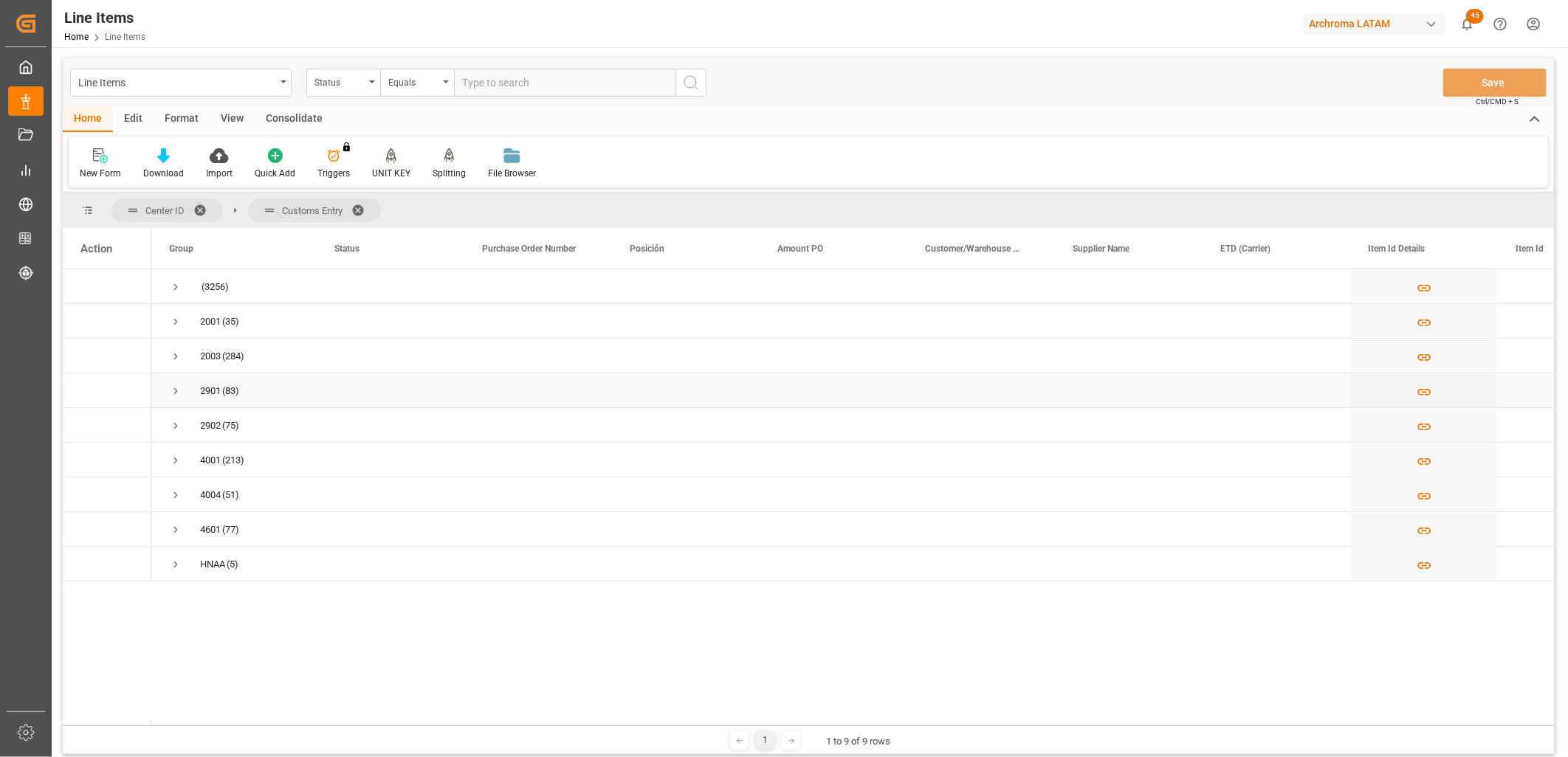
click at [177, 391] on span "Press SPACE to select this row." at bounding box center [176, 391] width 13 height 13
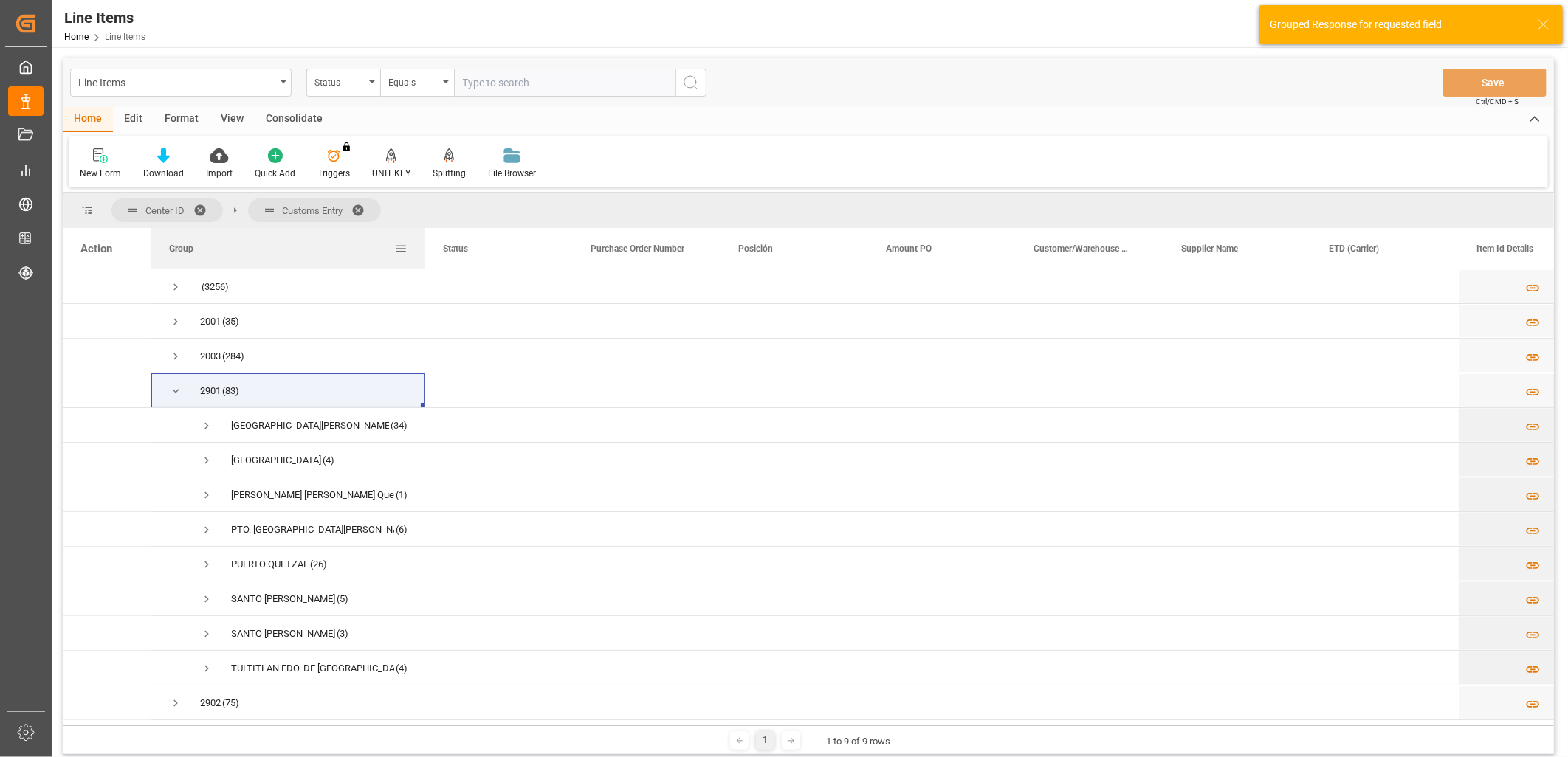
drag, startPoint x: 316, startPoint y: 245, endPoint x: 427, endPoint y: 254, distance: 111.4
click at [427, 254] on div at bounding box center [425, 248] width 6 height 41
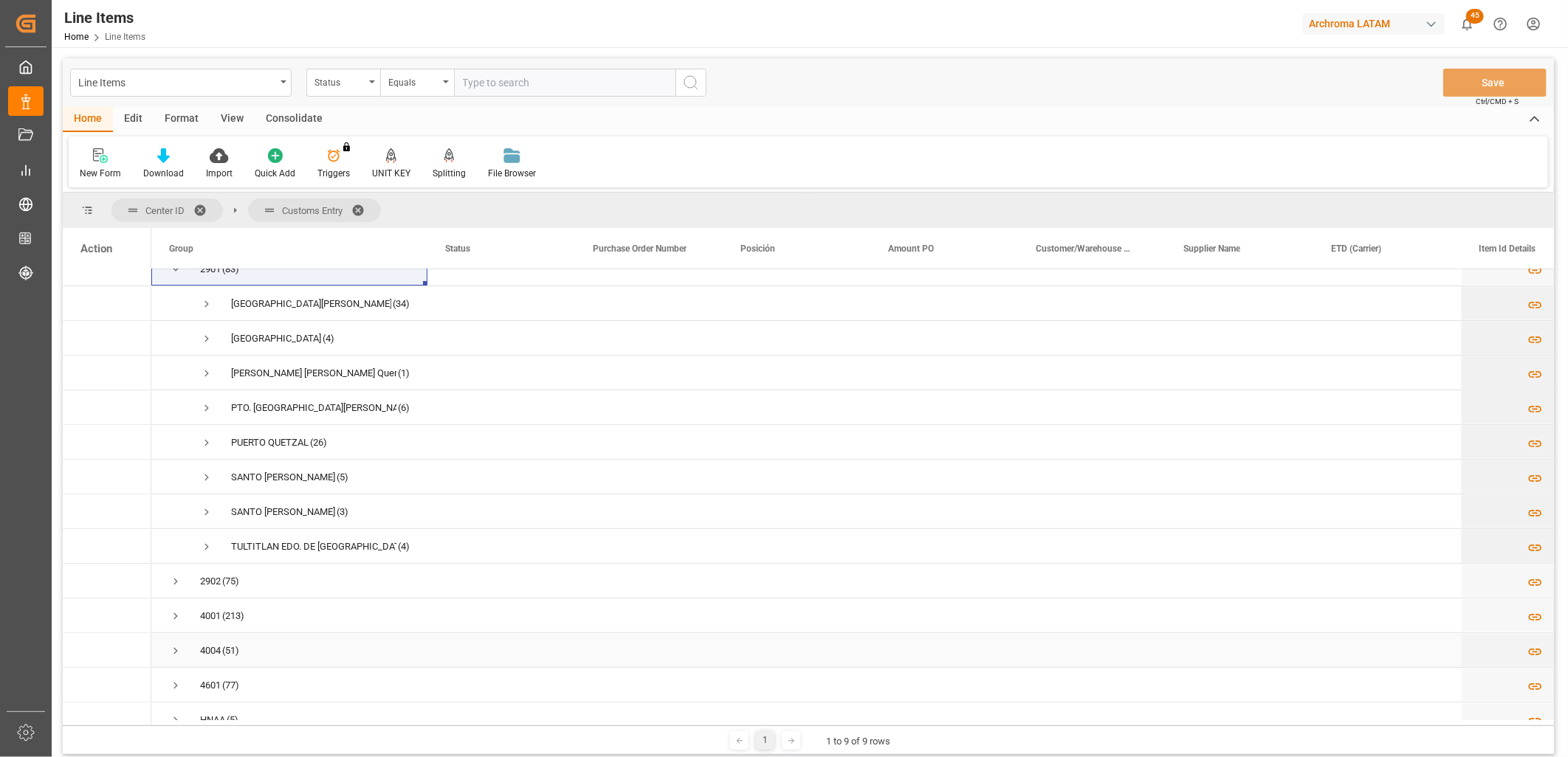
scroll to position [143, 0]
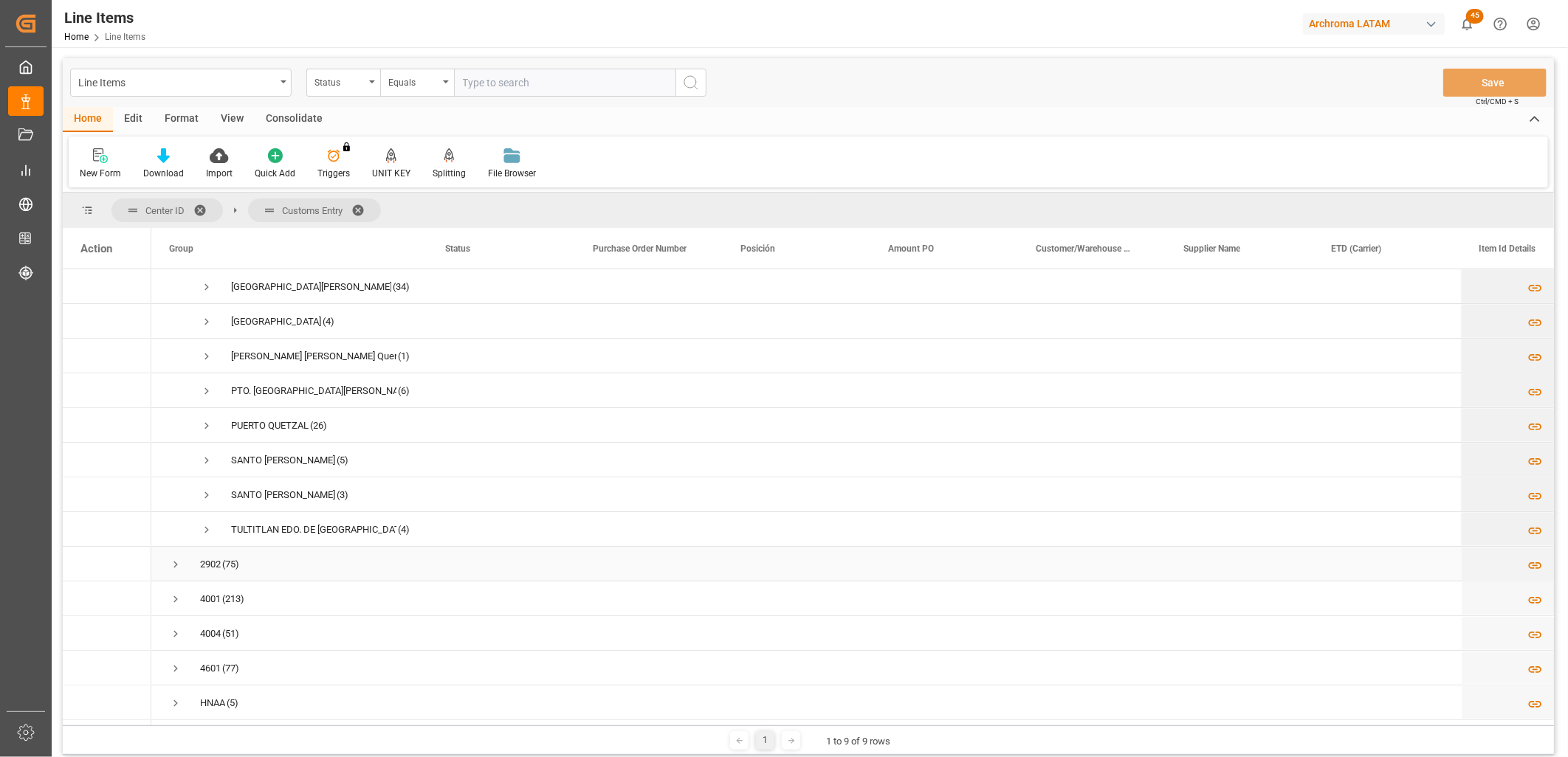
click at [178, 563] on span "Press SPACE to select this row." at bounding box center [176, 564] width 13 height 13
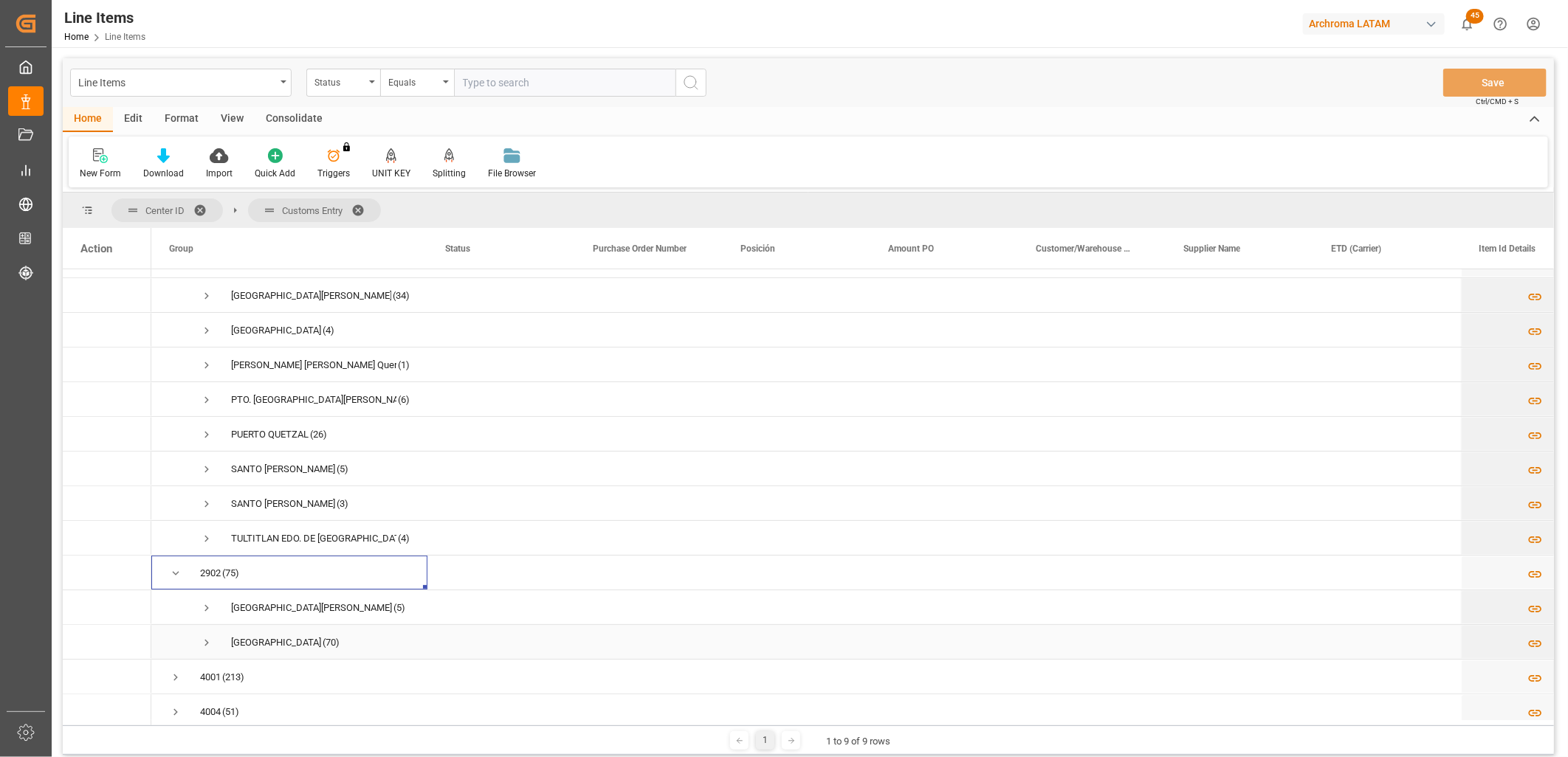
scroll to position [48, 0]
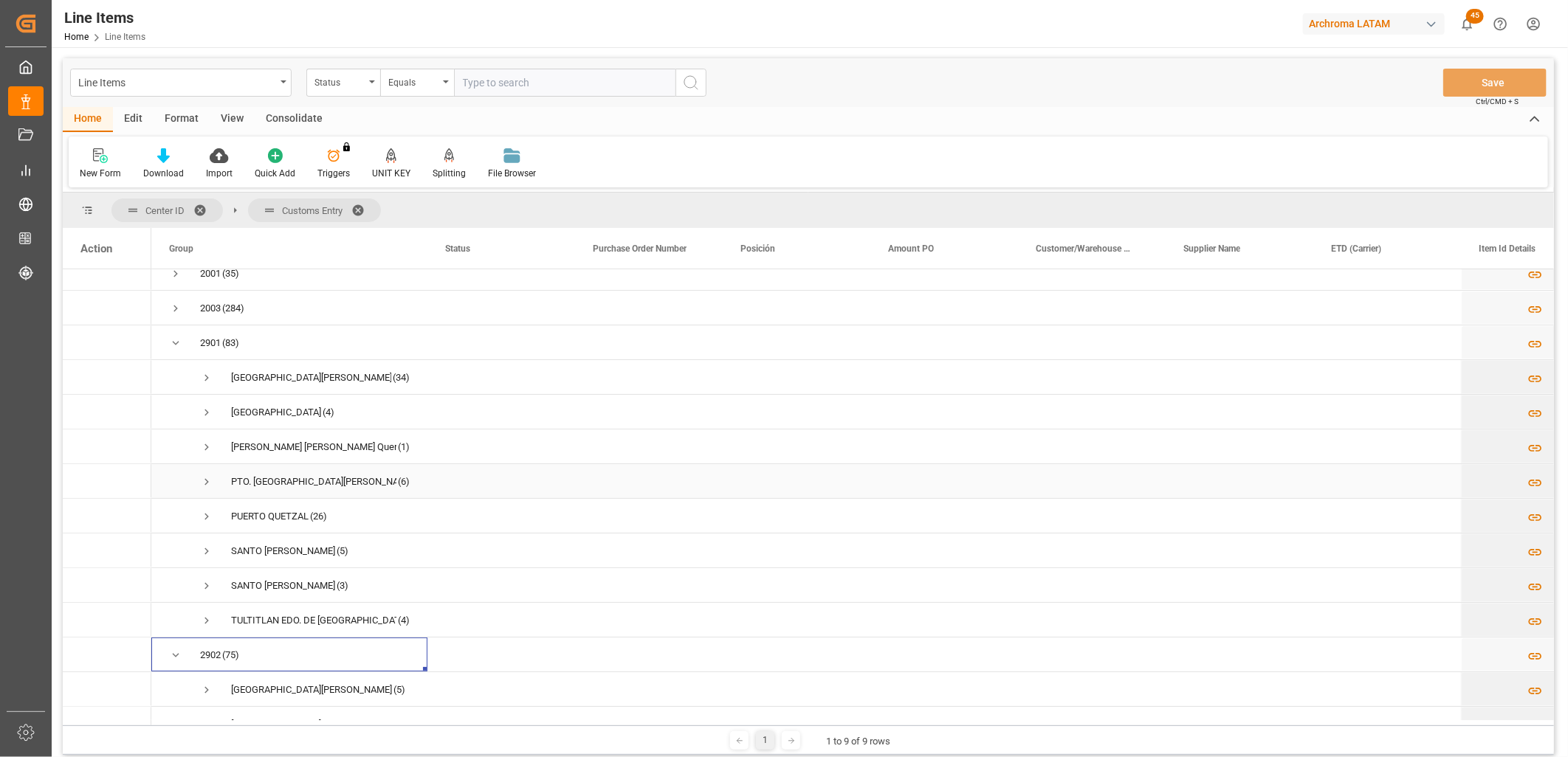
click at [208, 483] on span "Press SPACE to select this row." at bounding box center [207, 482] width 13 height 13
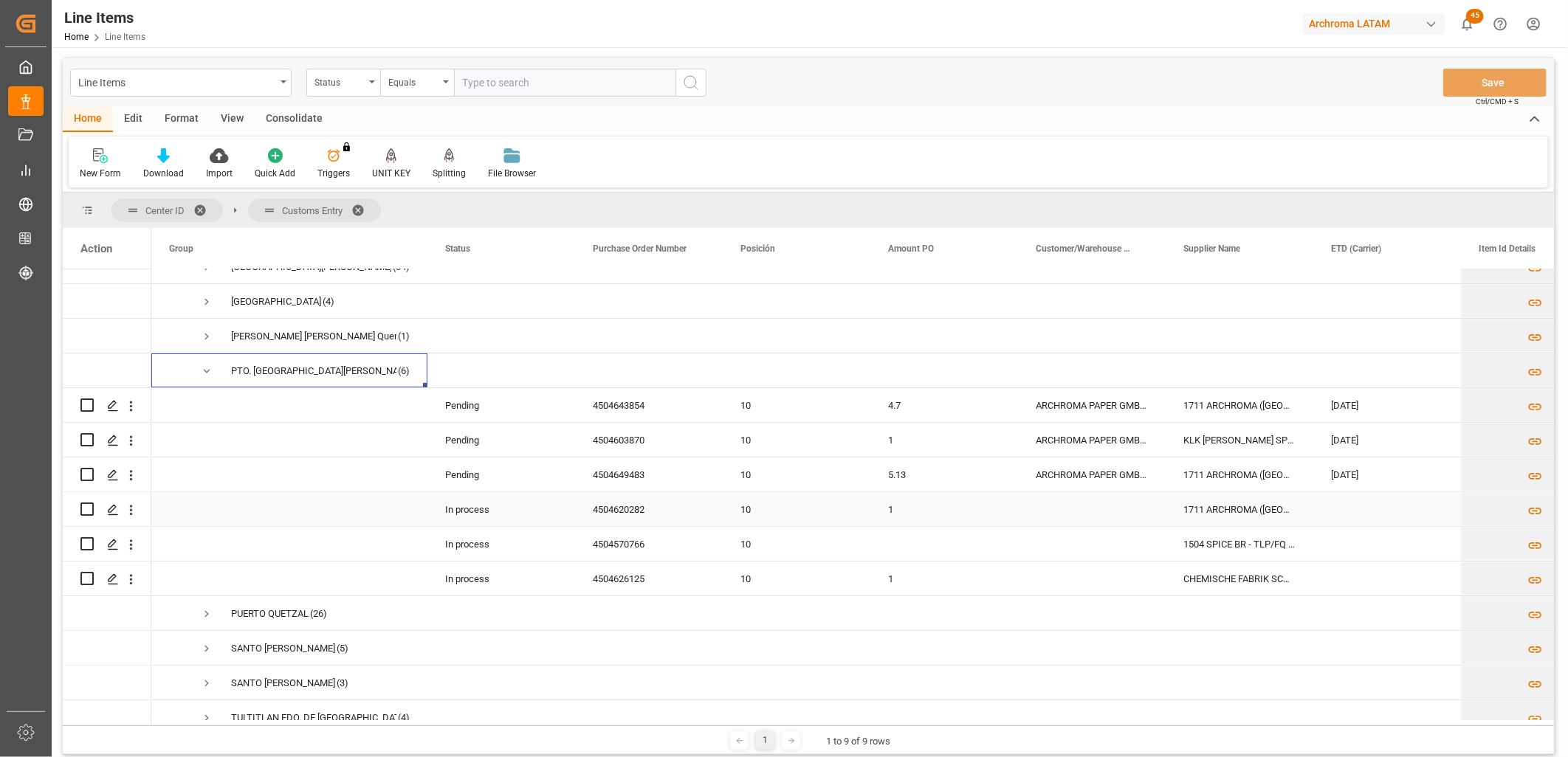
scroll to position [129, 0]
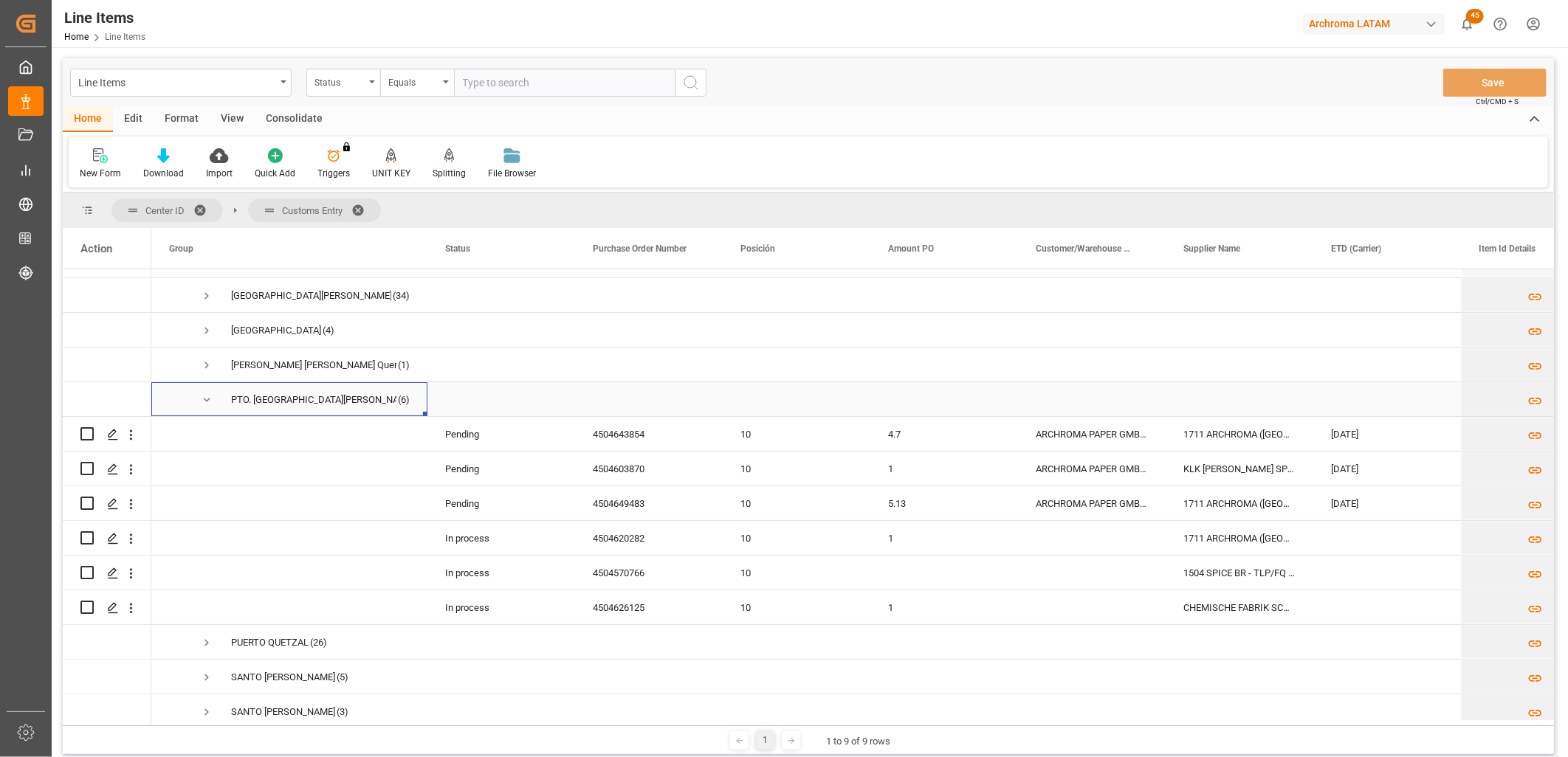
click at [203, 398] on span "Press SPACE to select this row." at bounding box center [207, 400] width 13 height 13
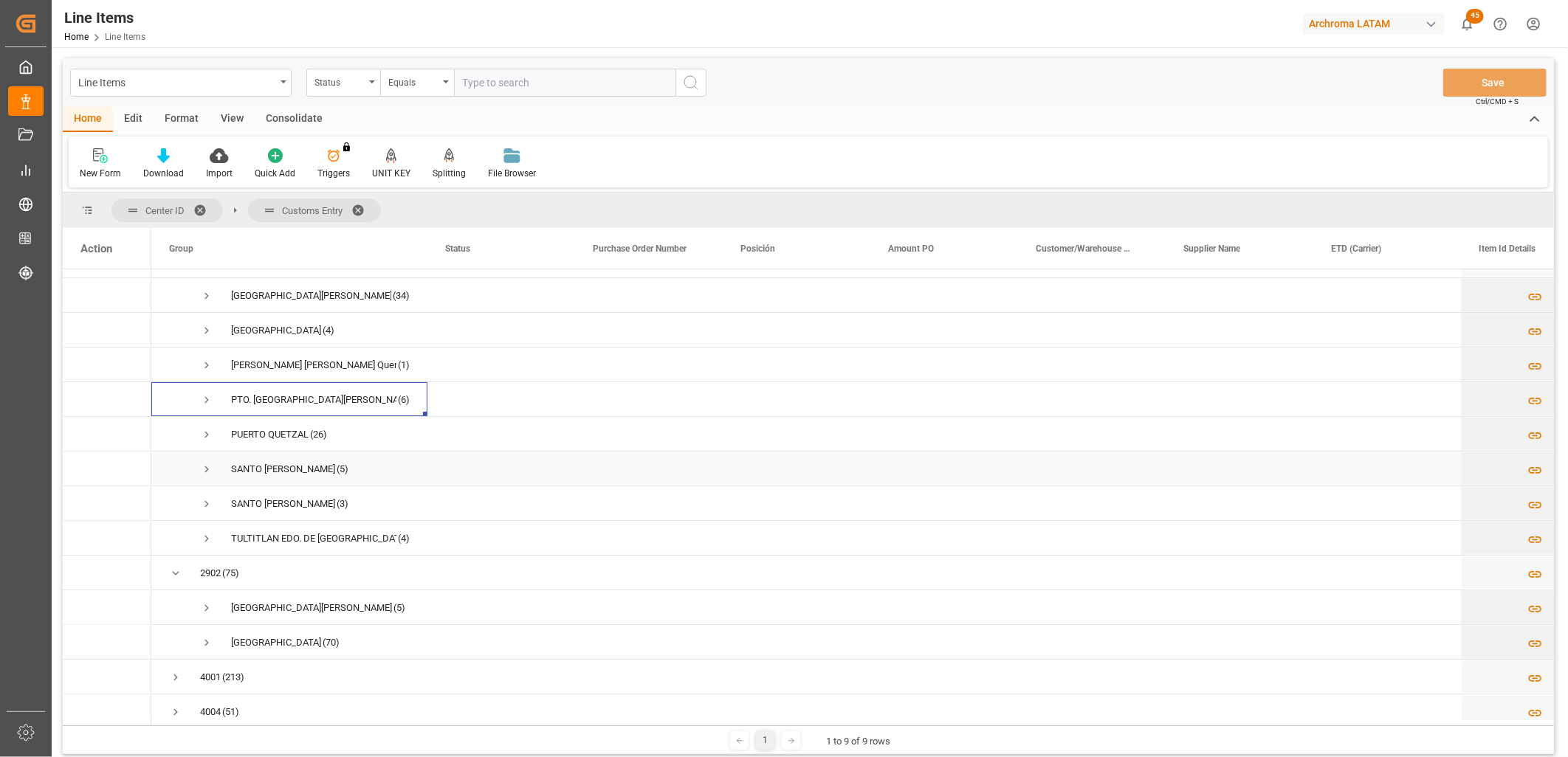
scroll to position [48, 0]
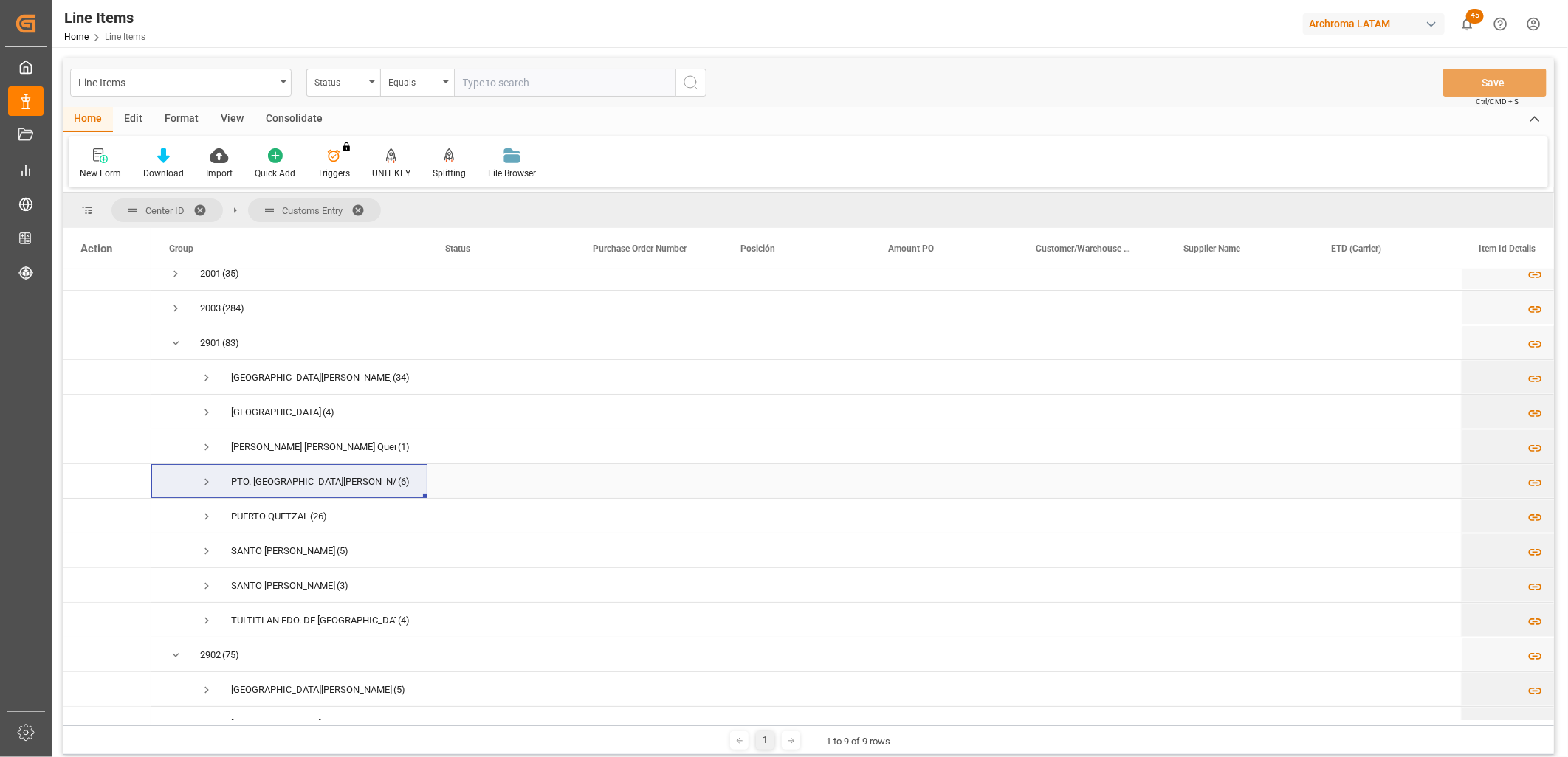
click at [470, 482] on div "Press SPACE to select this row." at bounding box center [501, 481] width 148 height 34
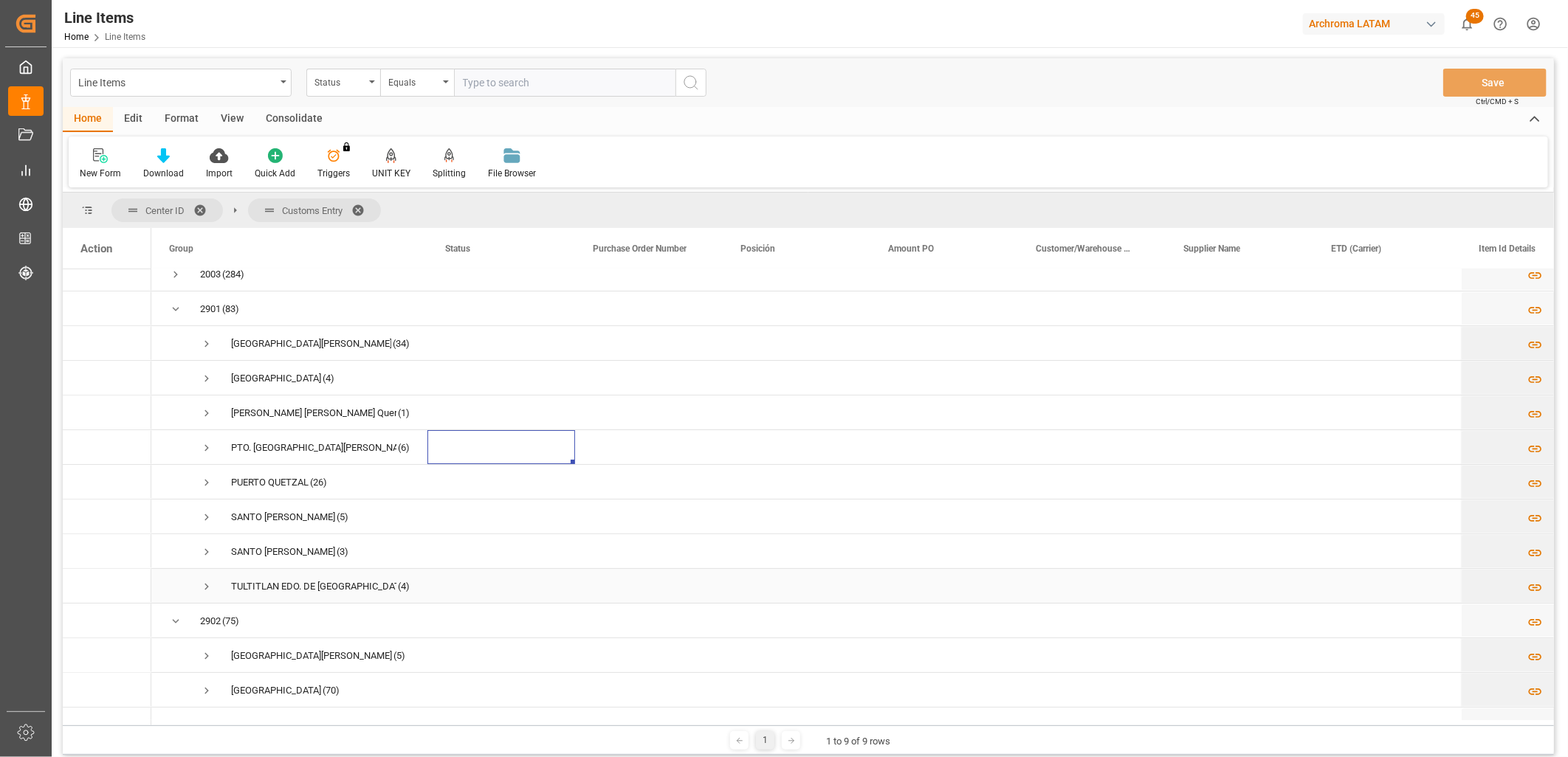
scroll to position [164, 0]
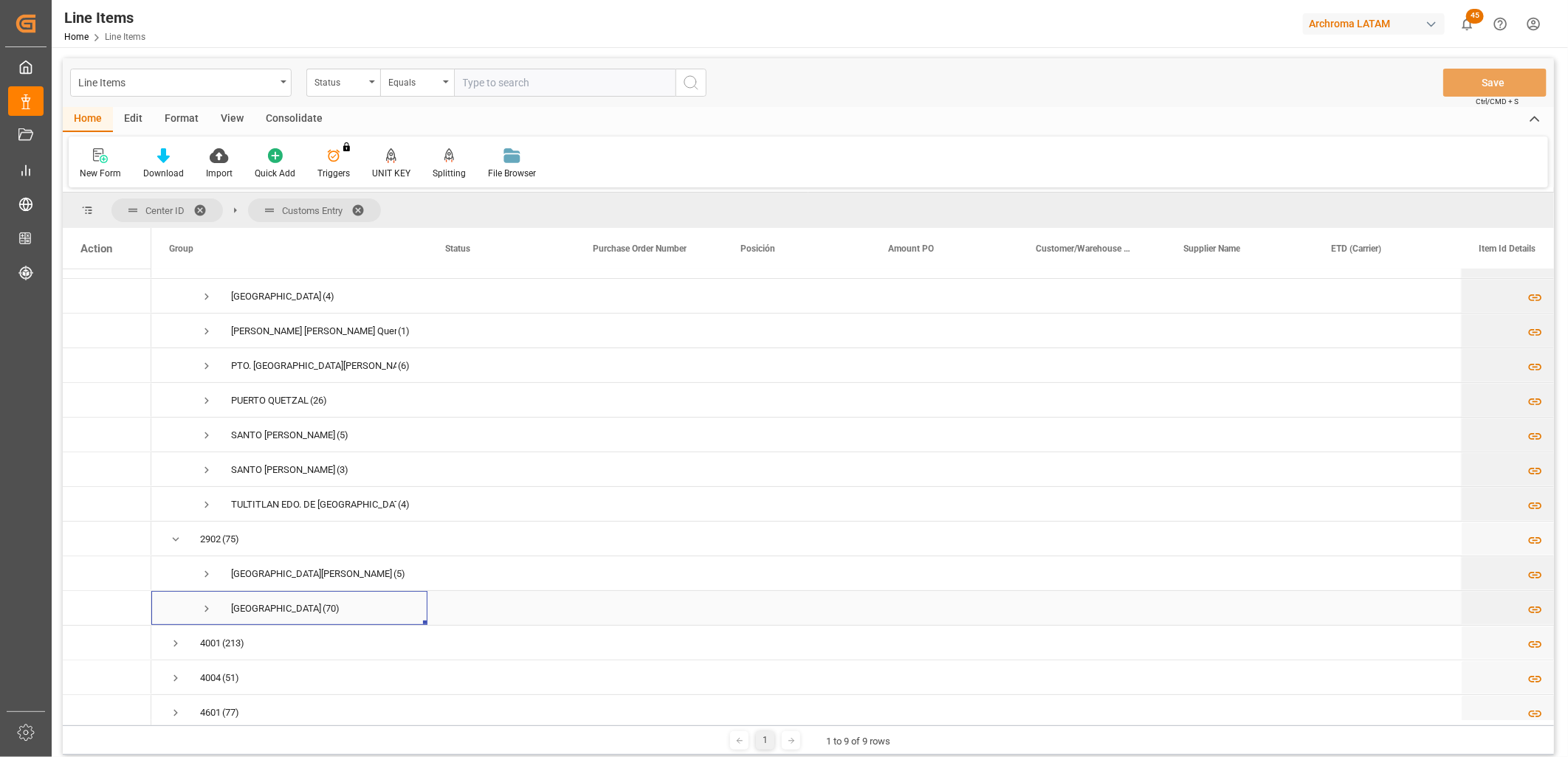
click at [210, 607] on span "Press SPACE to select this row." at bounding box center [207, 609] width 13 height 13
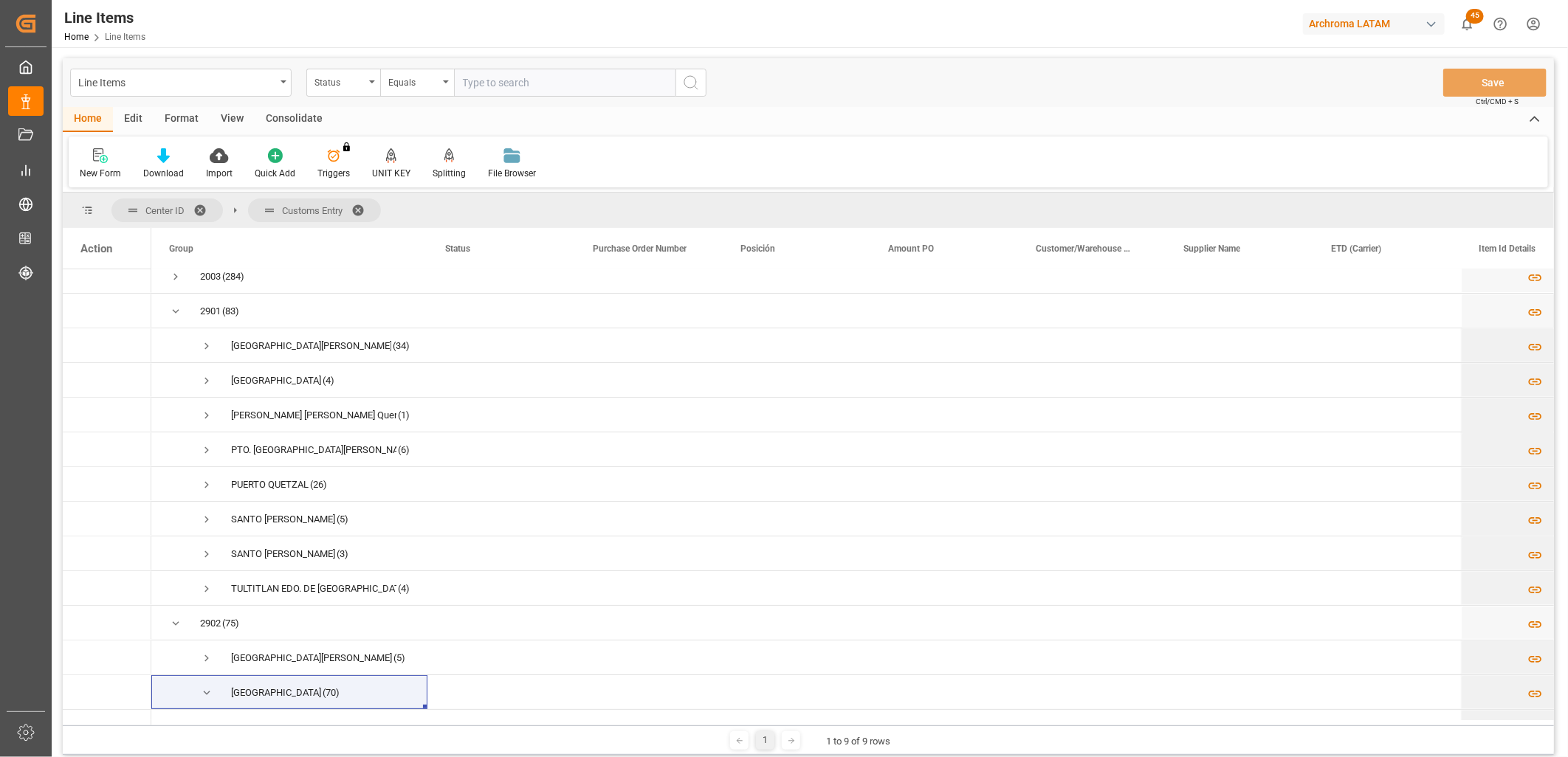
scroll to position [246, 0]
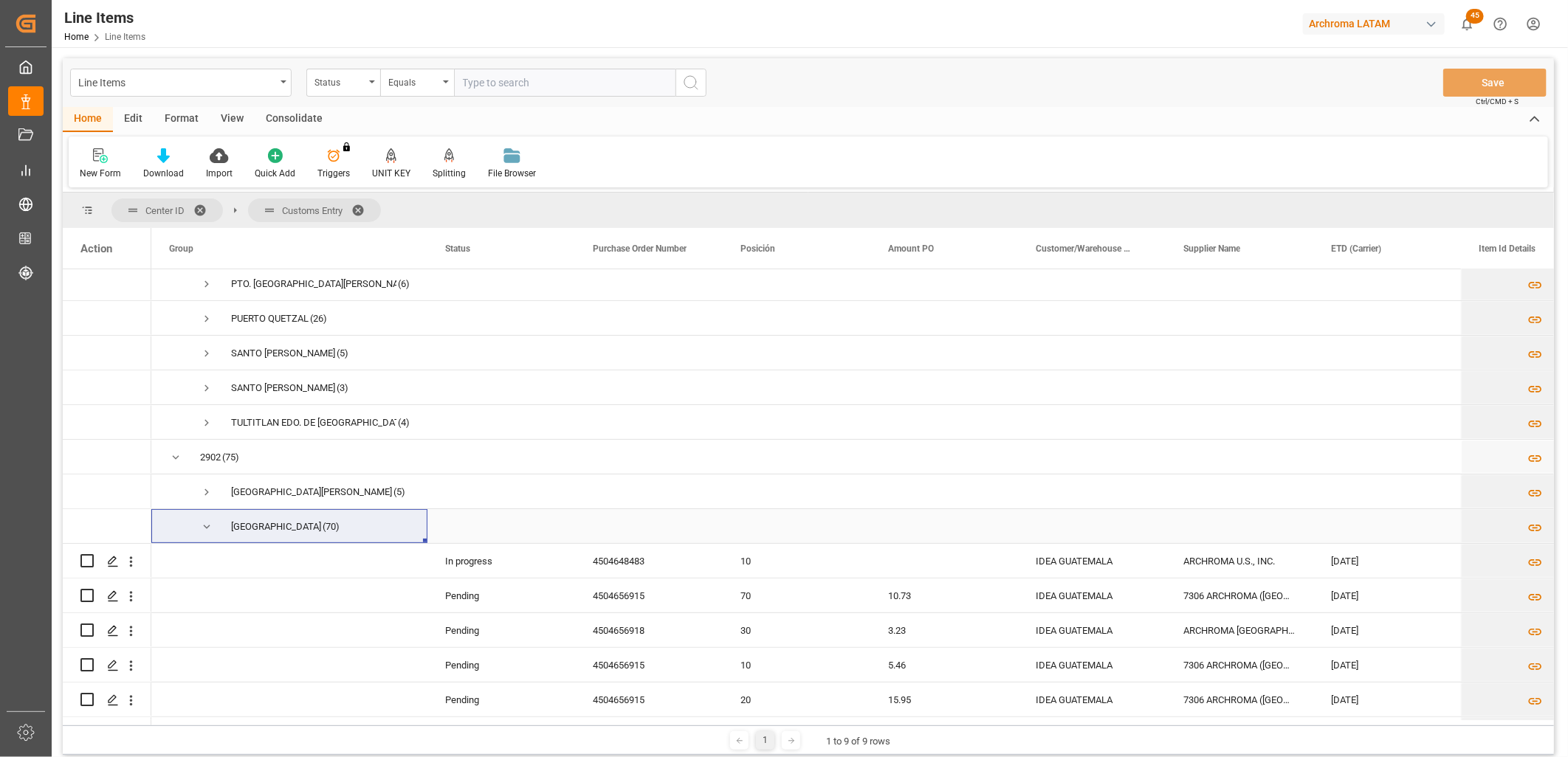
click at [210, 525] on span "Press SPACE to select this row." at bounding box center [207, 527] width 13 height 13
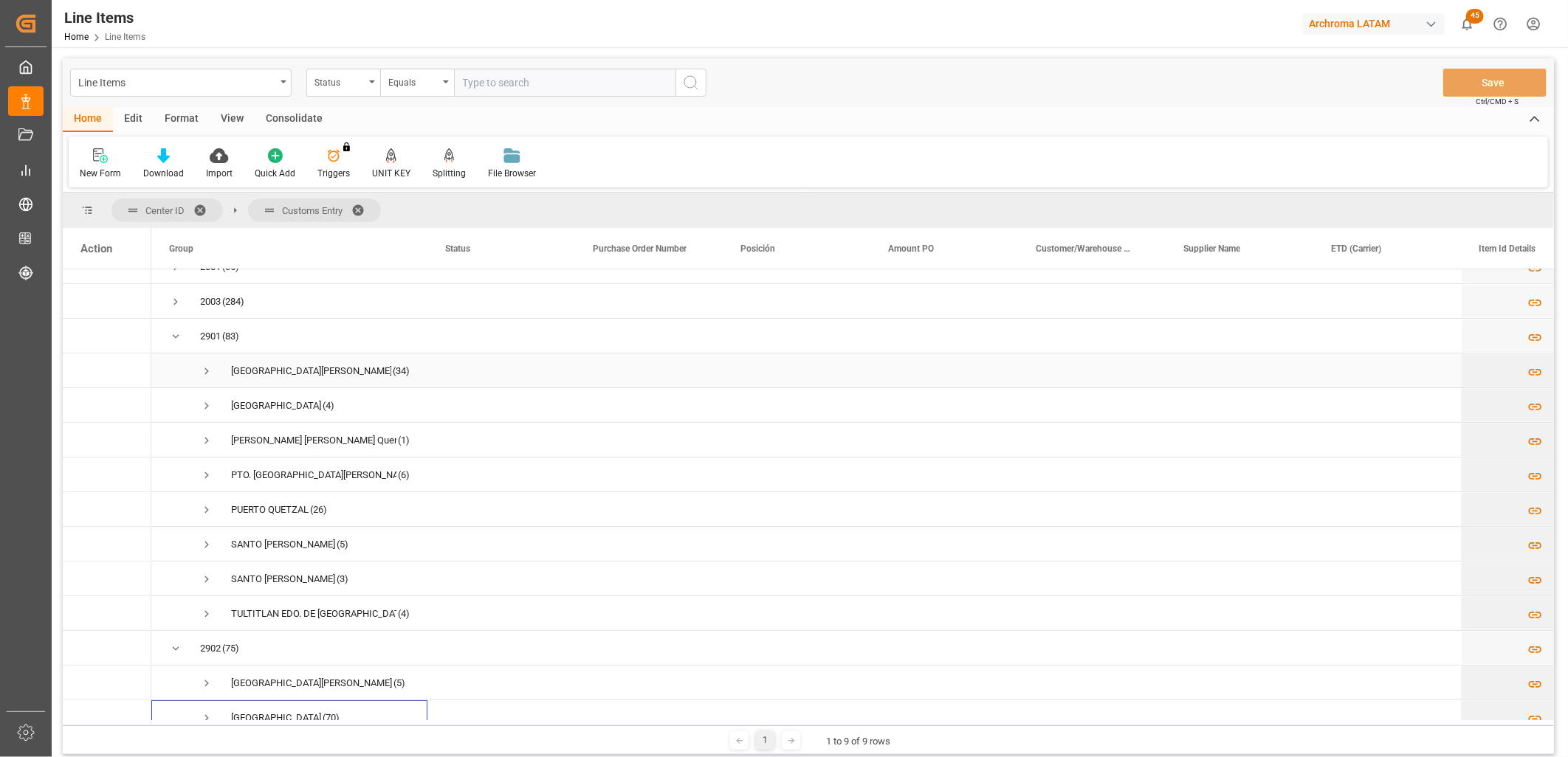
scroll to position [82, 0]
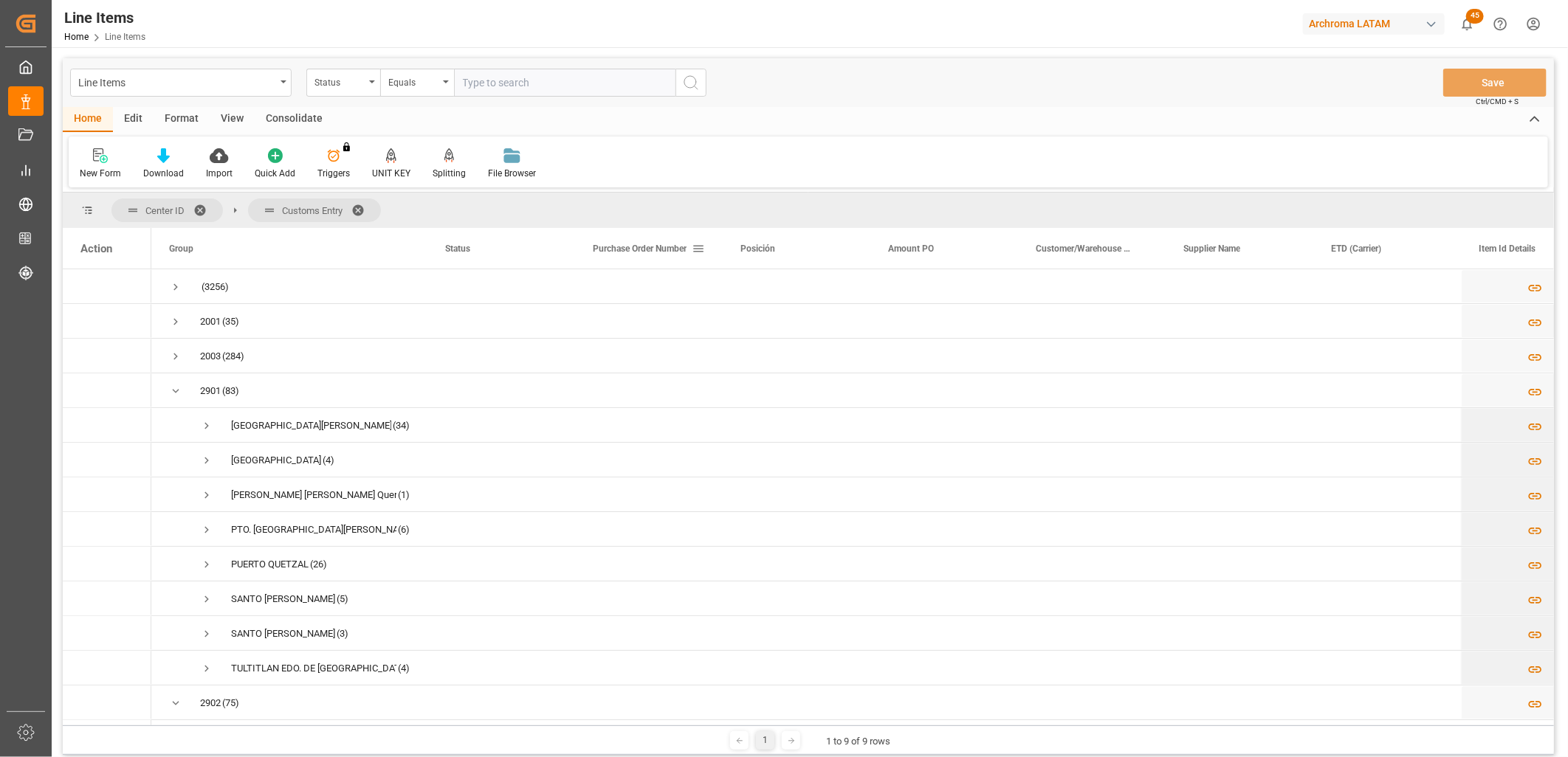
scroll to position [82, 0]
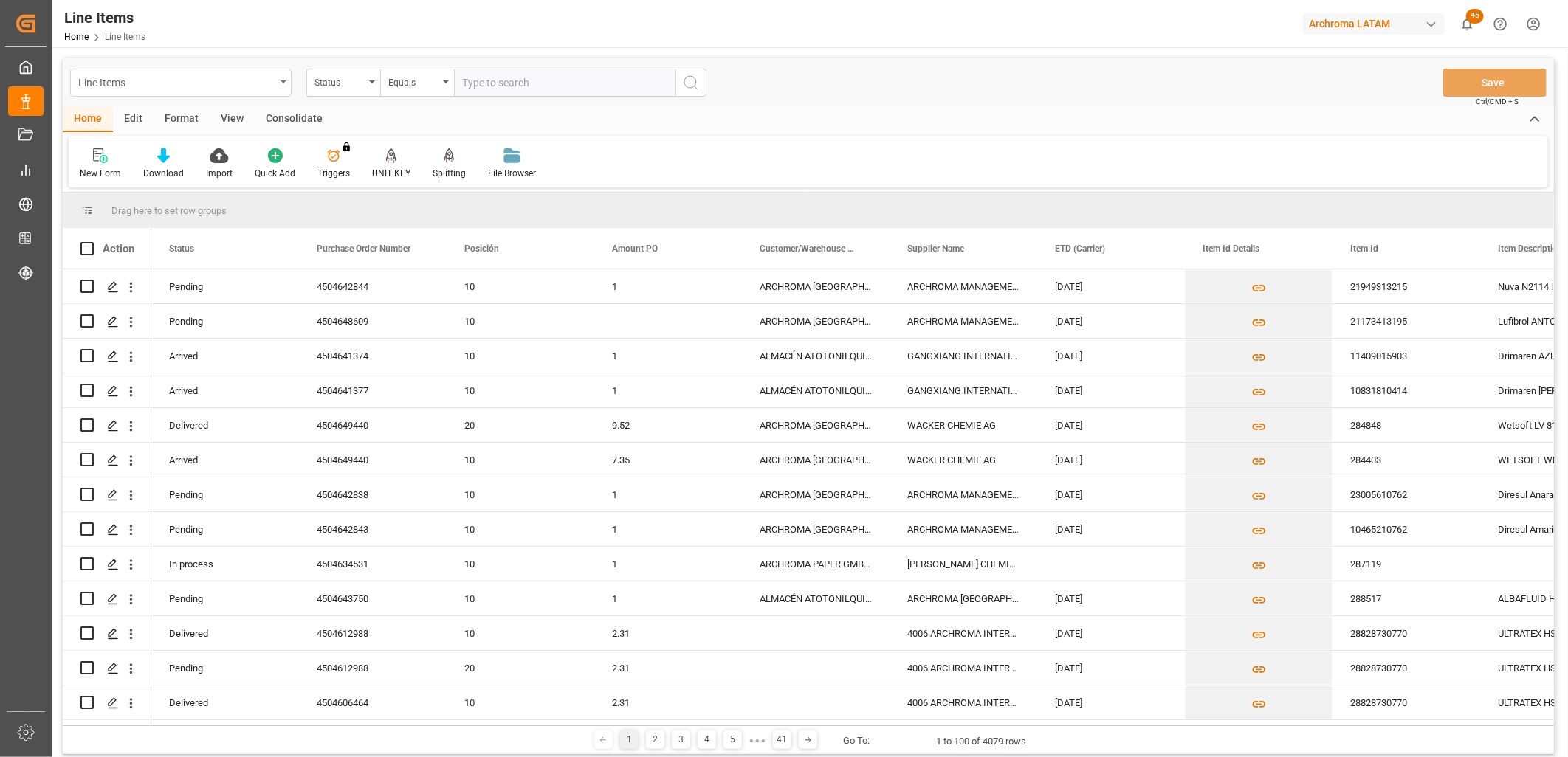
click at [281, 87] on div "Line Items" at bounding box center [180, 83] width 222 height 28
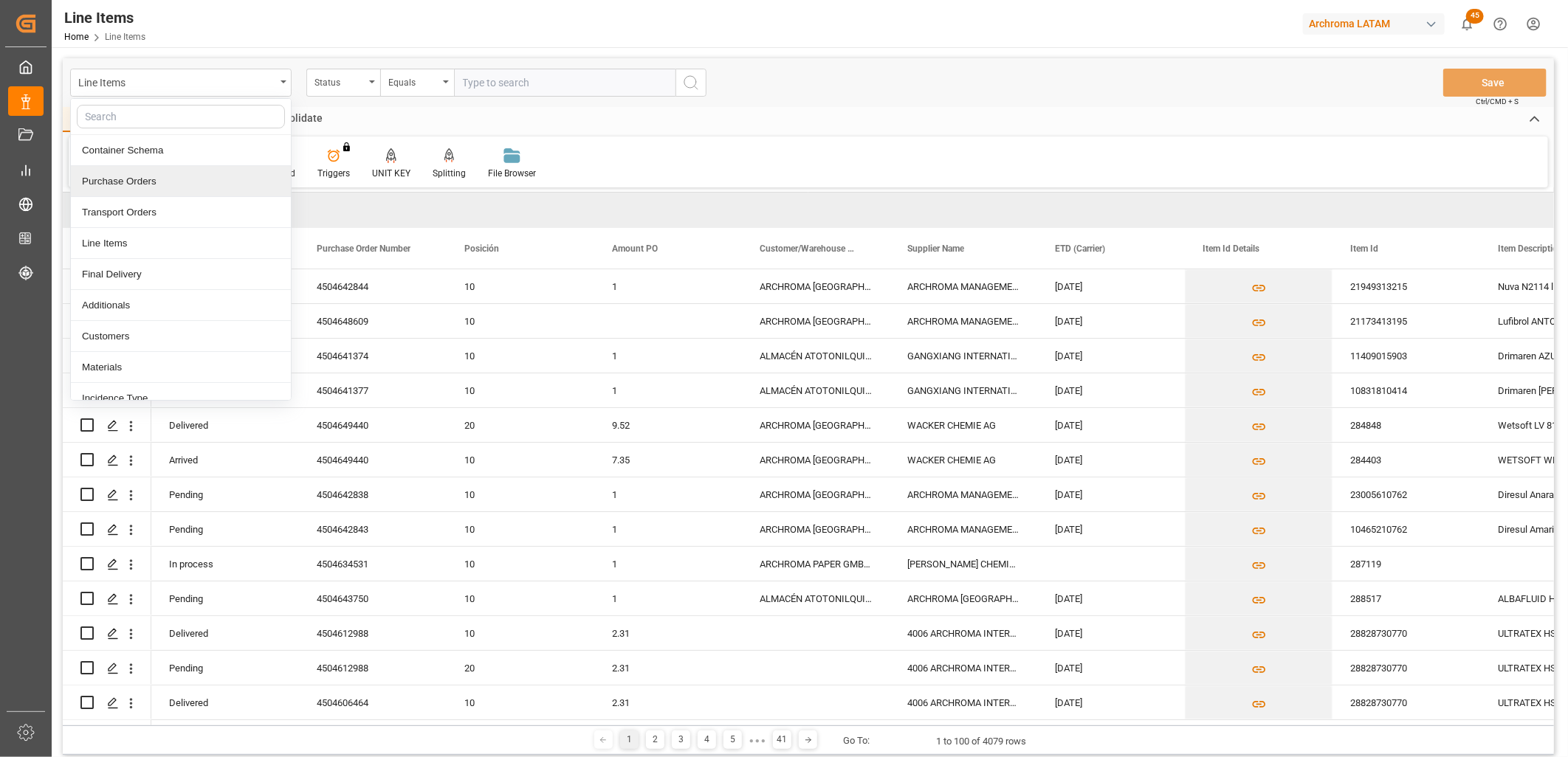
click at [208, 188] on div "Purchase Orders" at bounding box center [180, 181] width 220 height 31
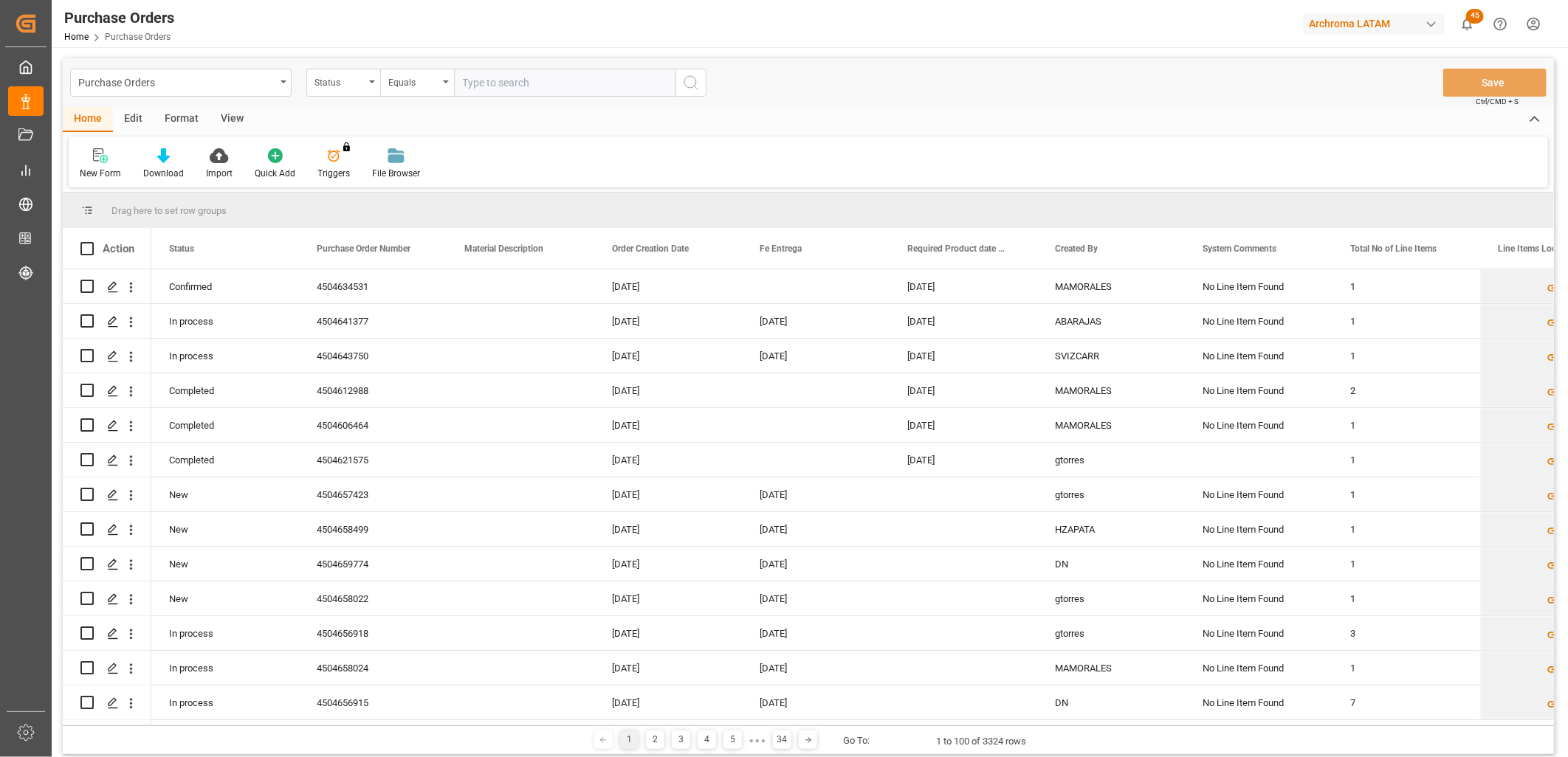
click at [360, 89] on div "Status" at bounding box center [339, 81] width 50 height 17
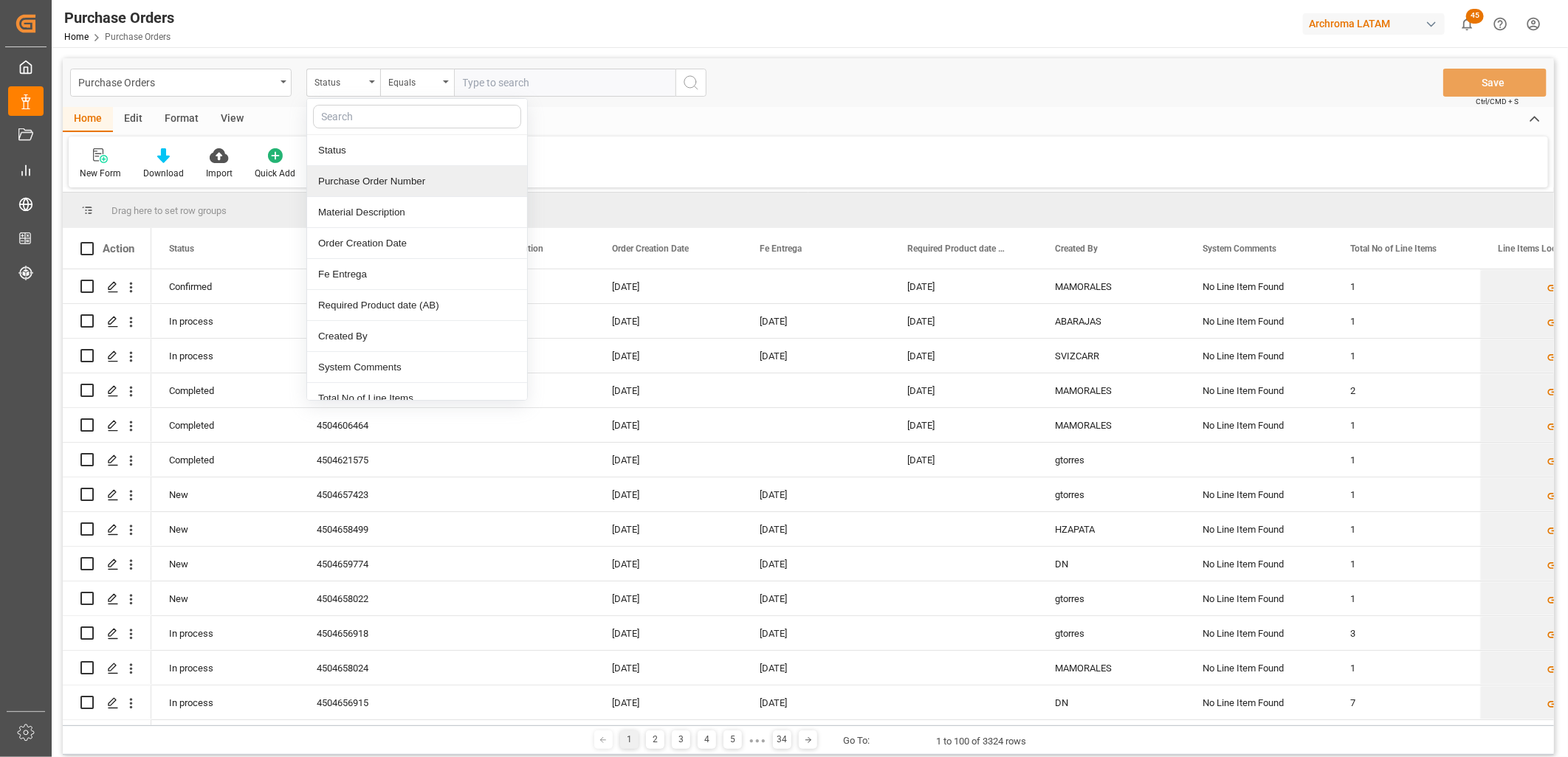
click at [379, 179] on div "Purchase Order Number" at bounding box center [417, 181] width 220 height 31
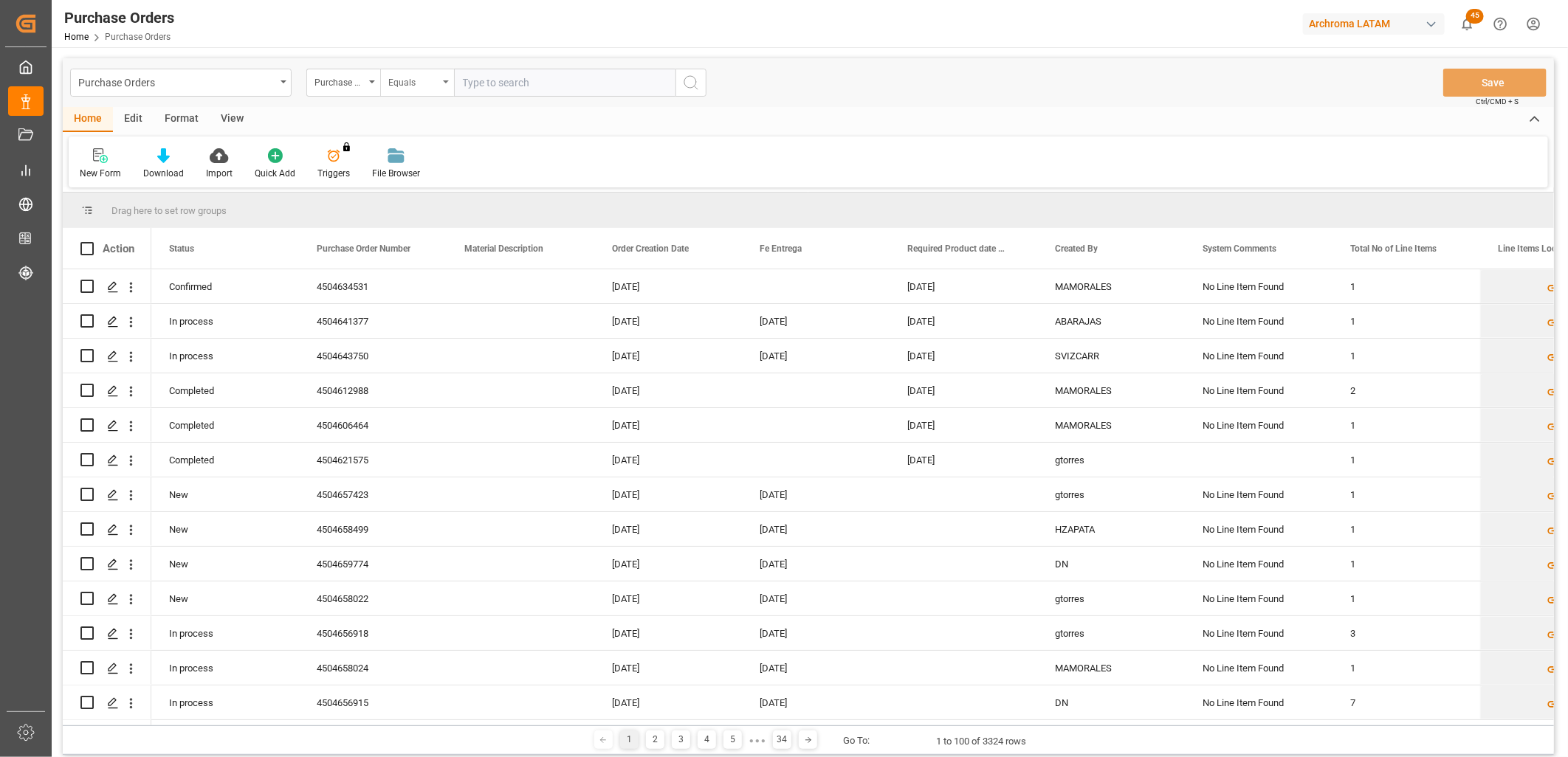
click at [434, 79] on div "Equals" at bounding box center [413, 81] width 50 height 17
click at [441, 178] on div "Fuzzy search" at bounding box center [491, 181] width 220 height 31
paste input "4504652994"
type input "4504652994"
click at [690, 85] on icon "search button" at bounding box center [691, 82] width 17 height 17
